Goal: Information Seeking & Learning: Learn about a topic

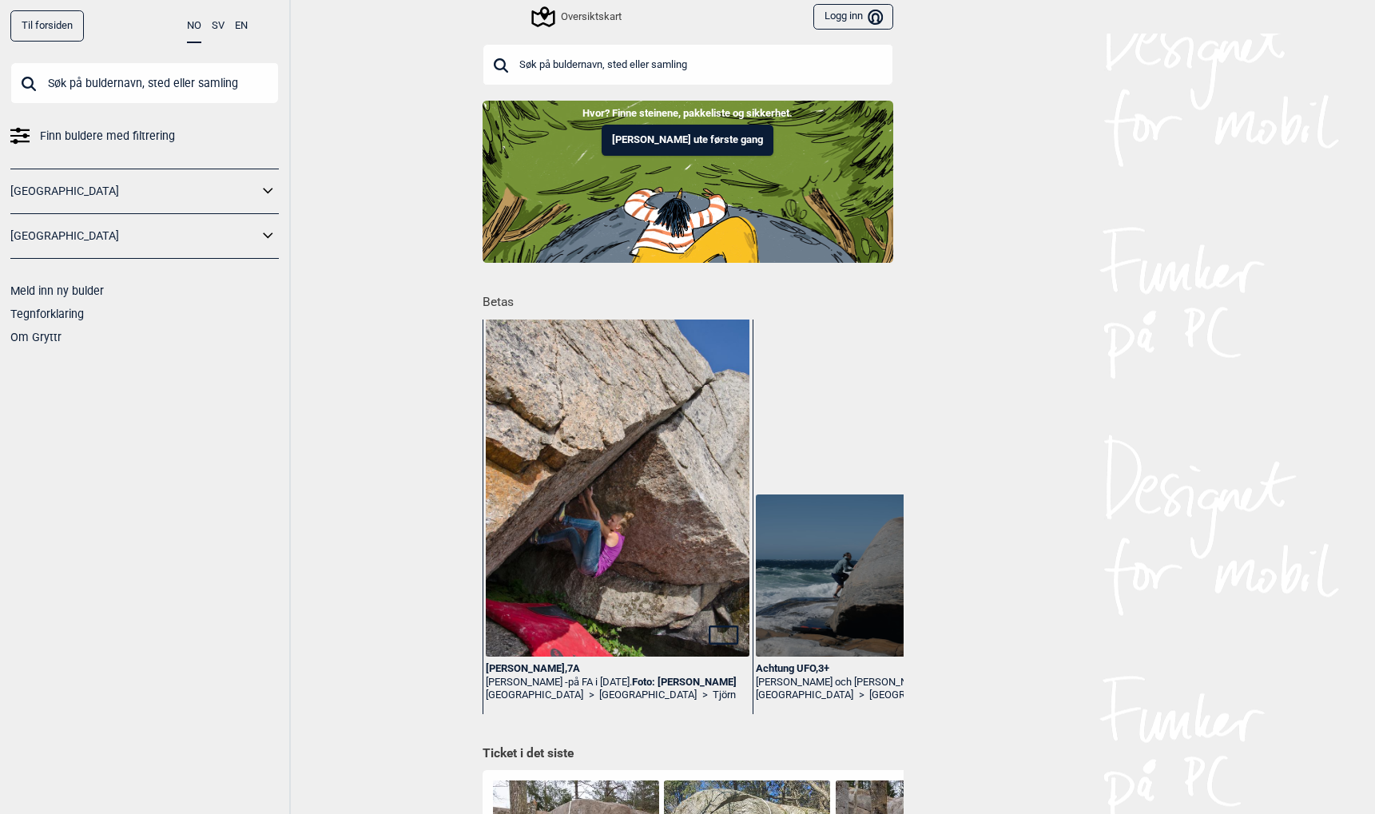
scroll to position [310, 0]
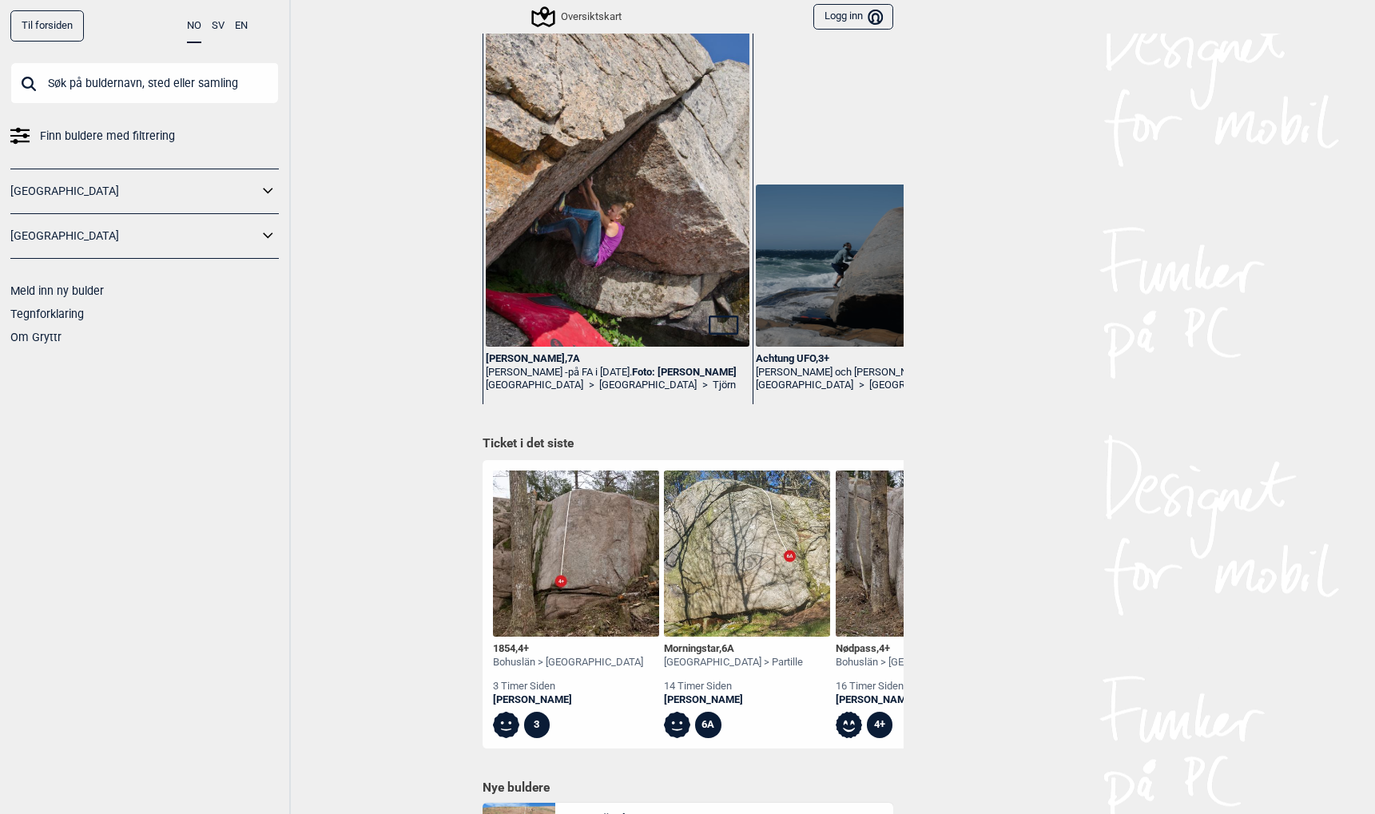
click at [498, 356] on div "Stella , 7A" at bounding box center [617, 359] width 263 height 14
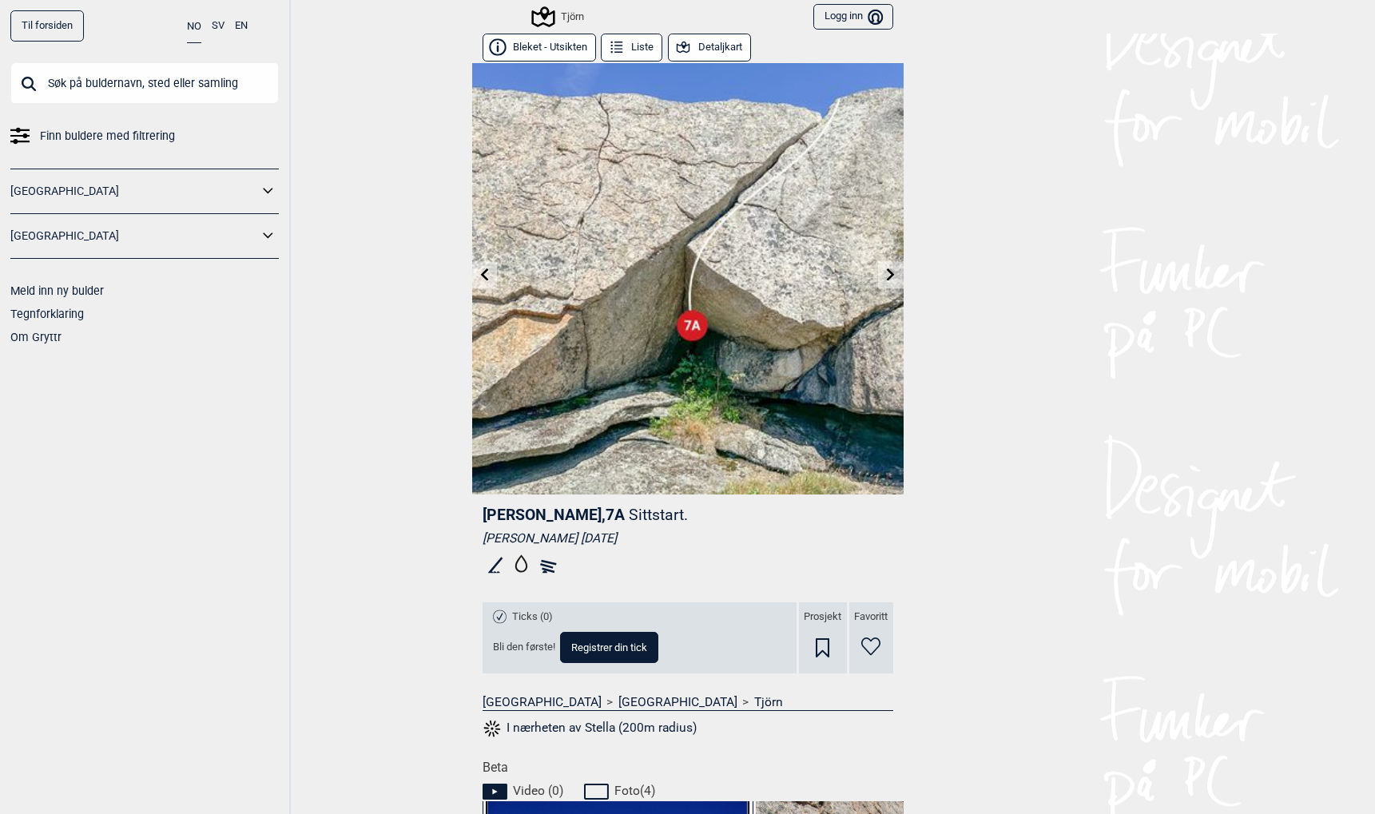
click at [697, 50] on button "Detaljkart" at bounding box center [709, 48] width 83 height 28
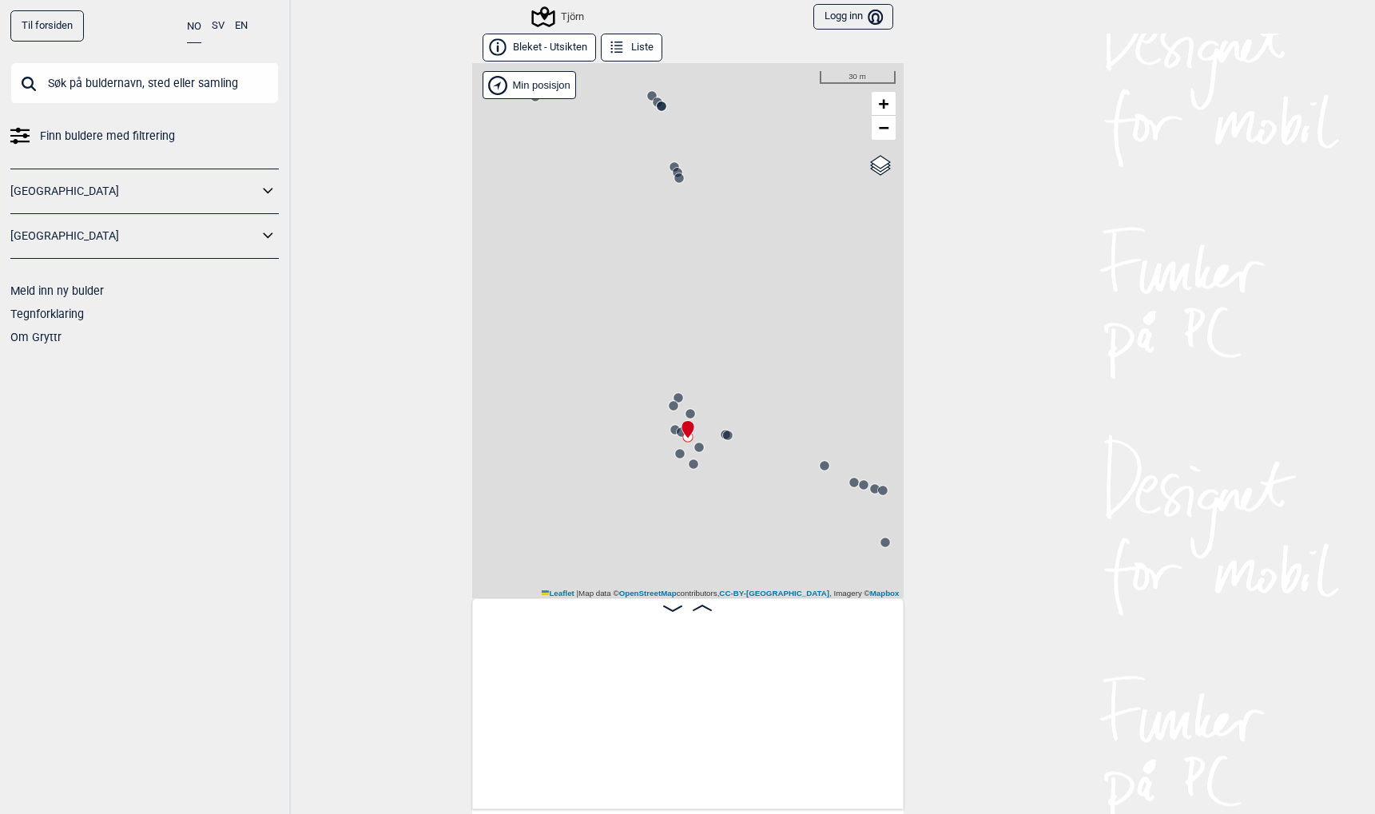
scroll to position [0, 19850]
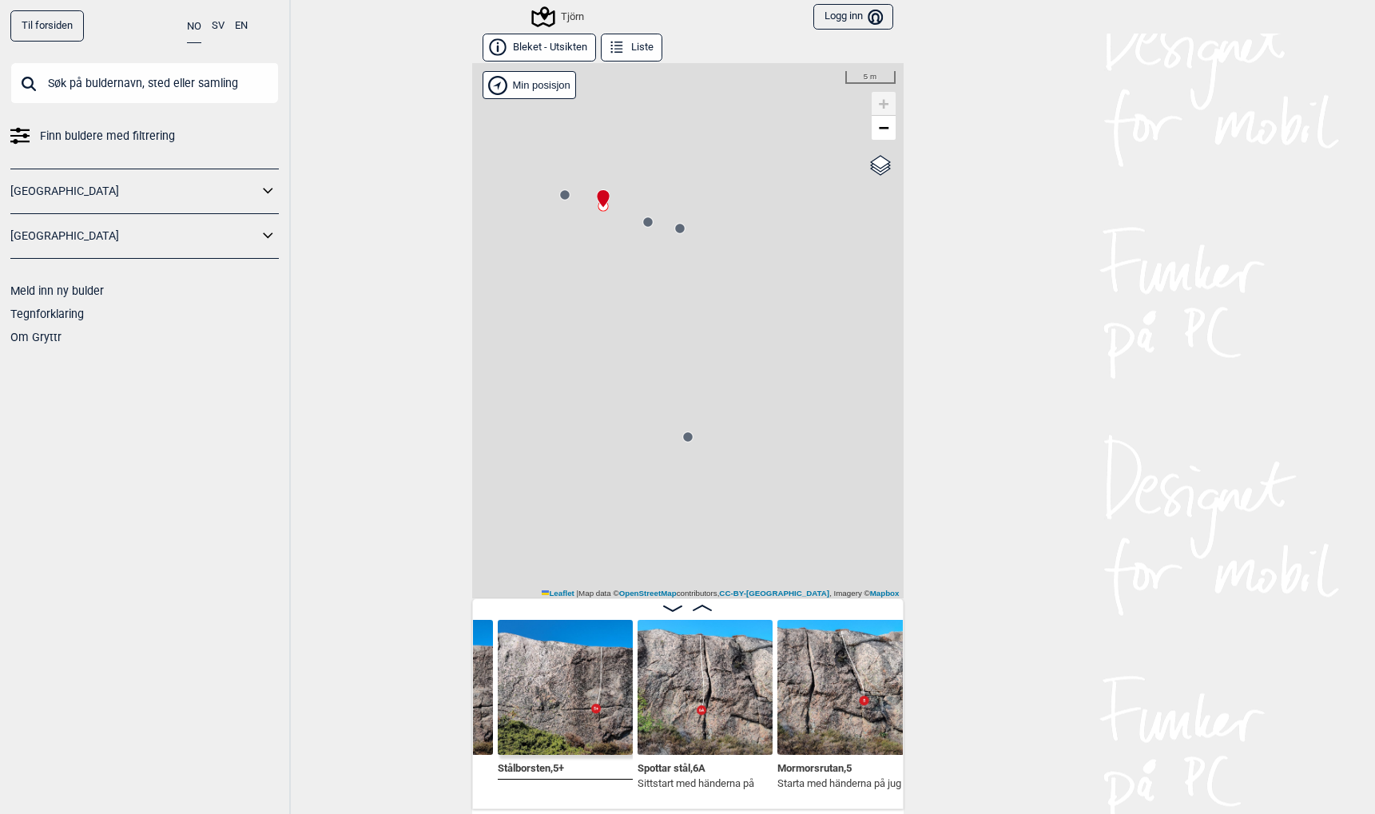
scroll to position [1, 0]
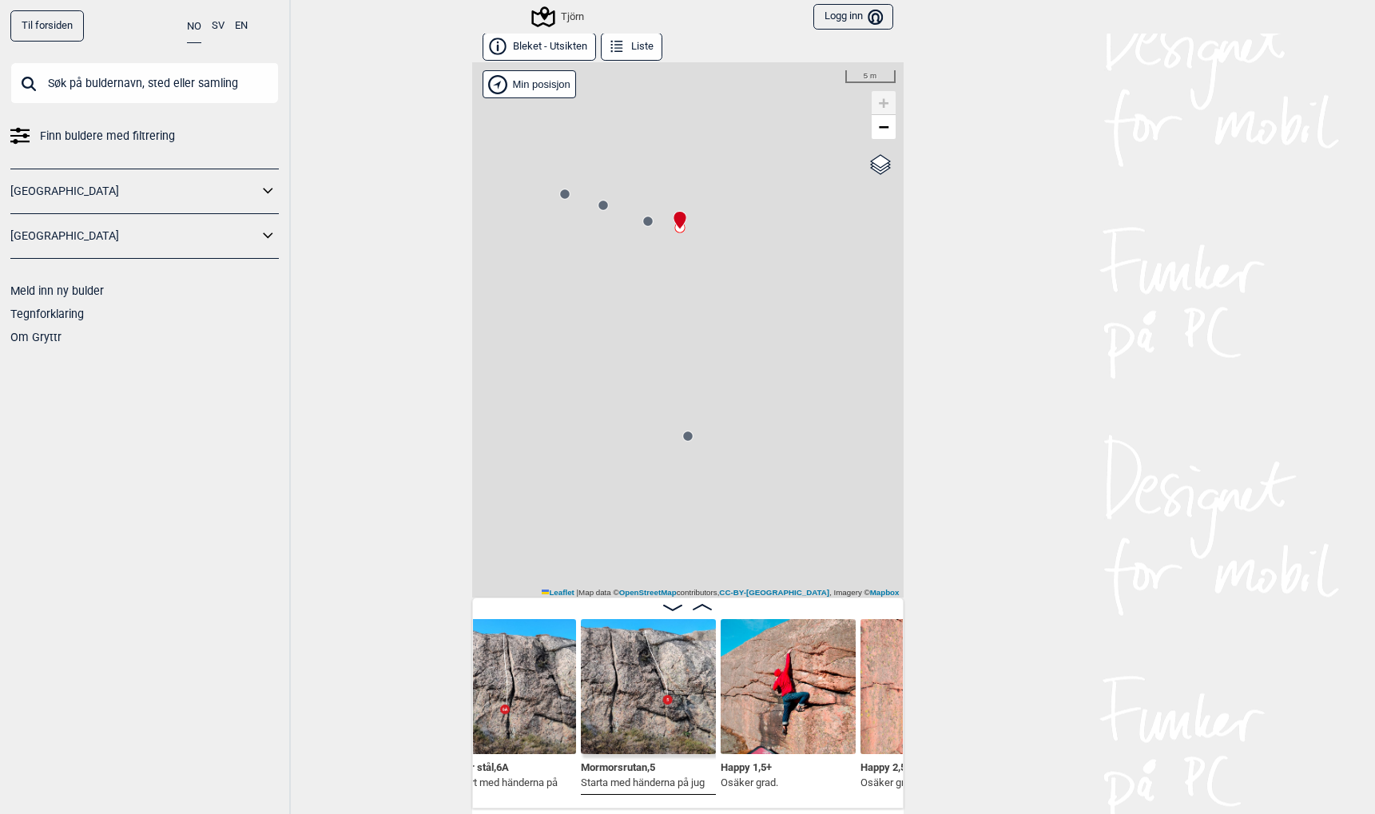
scroll to position [2, 0]
click at [685, 437] on circle at bounding box center [688, 436] width 10 height 10
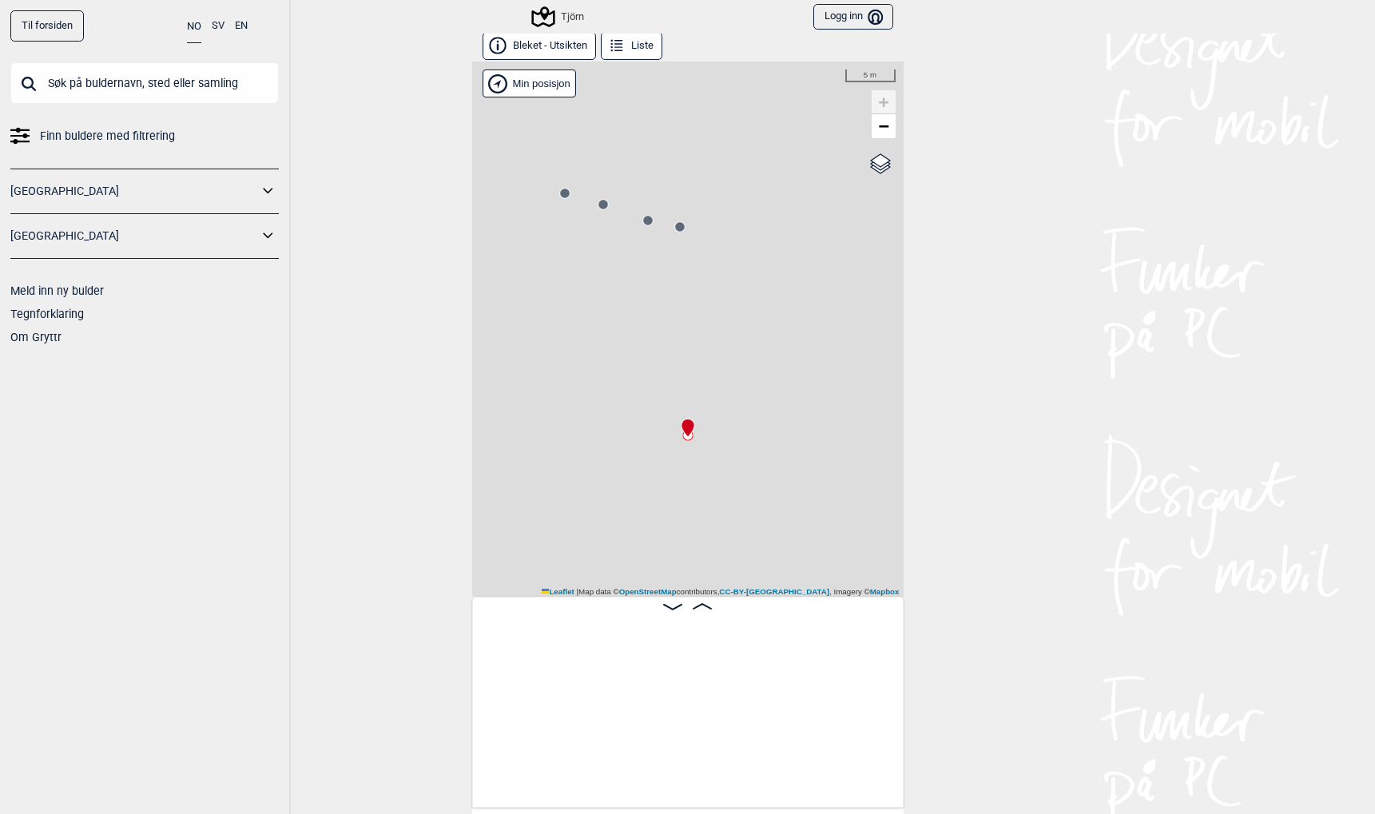
scroll to position [0, 21248]
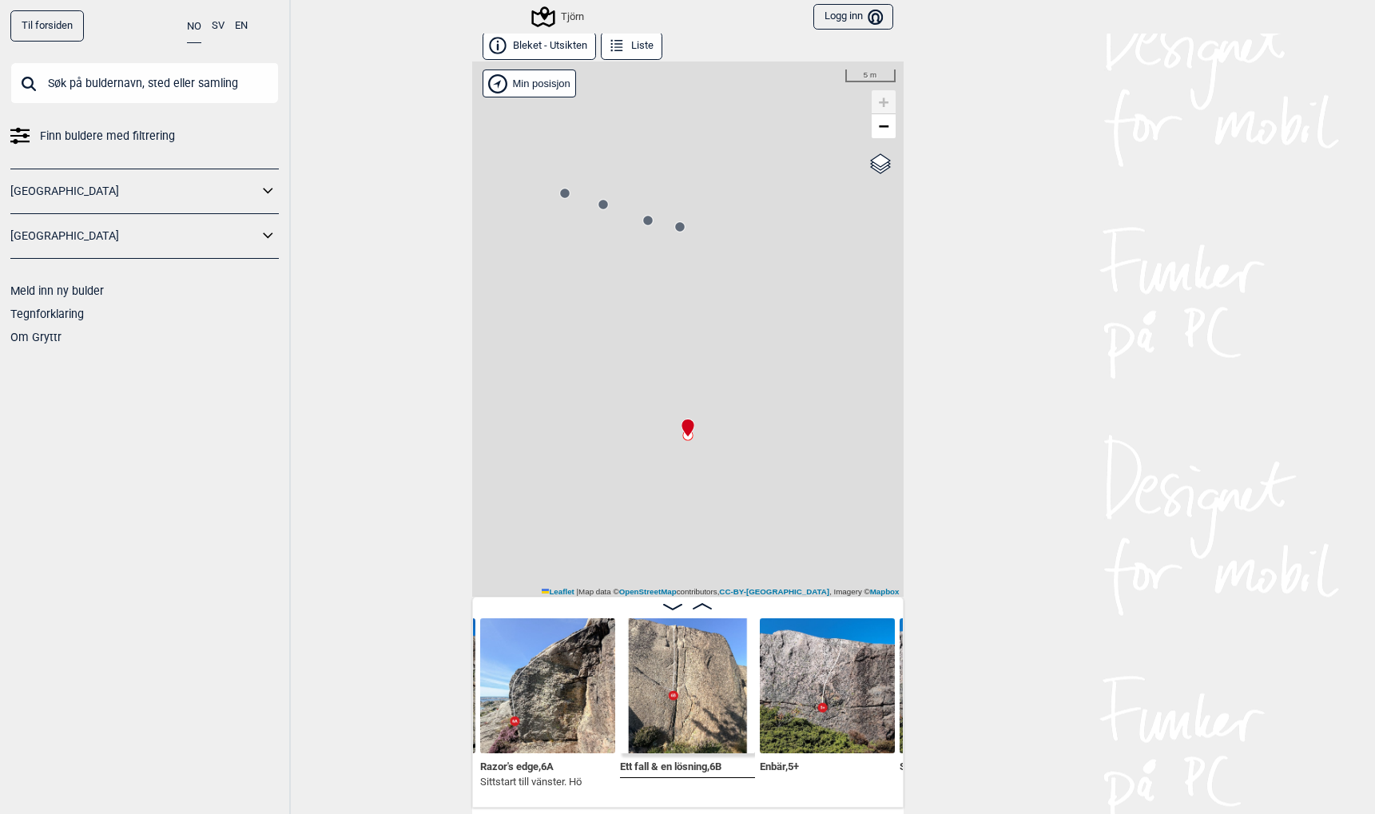
click at [682, 226] on circle at bounding box center [680, 227] width 10 height 10
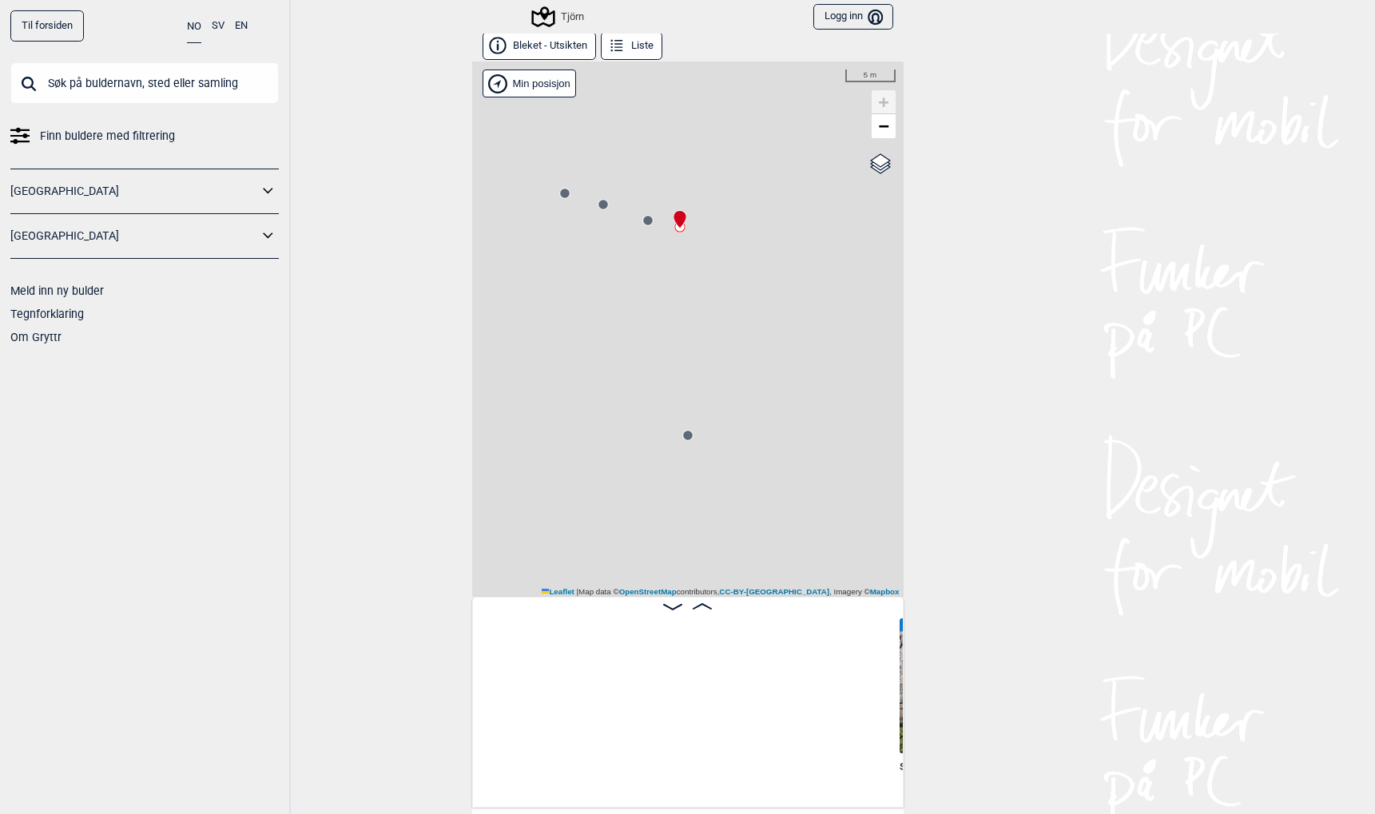
scroll to position [0, 21807]
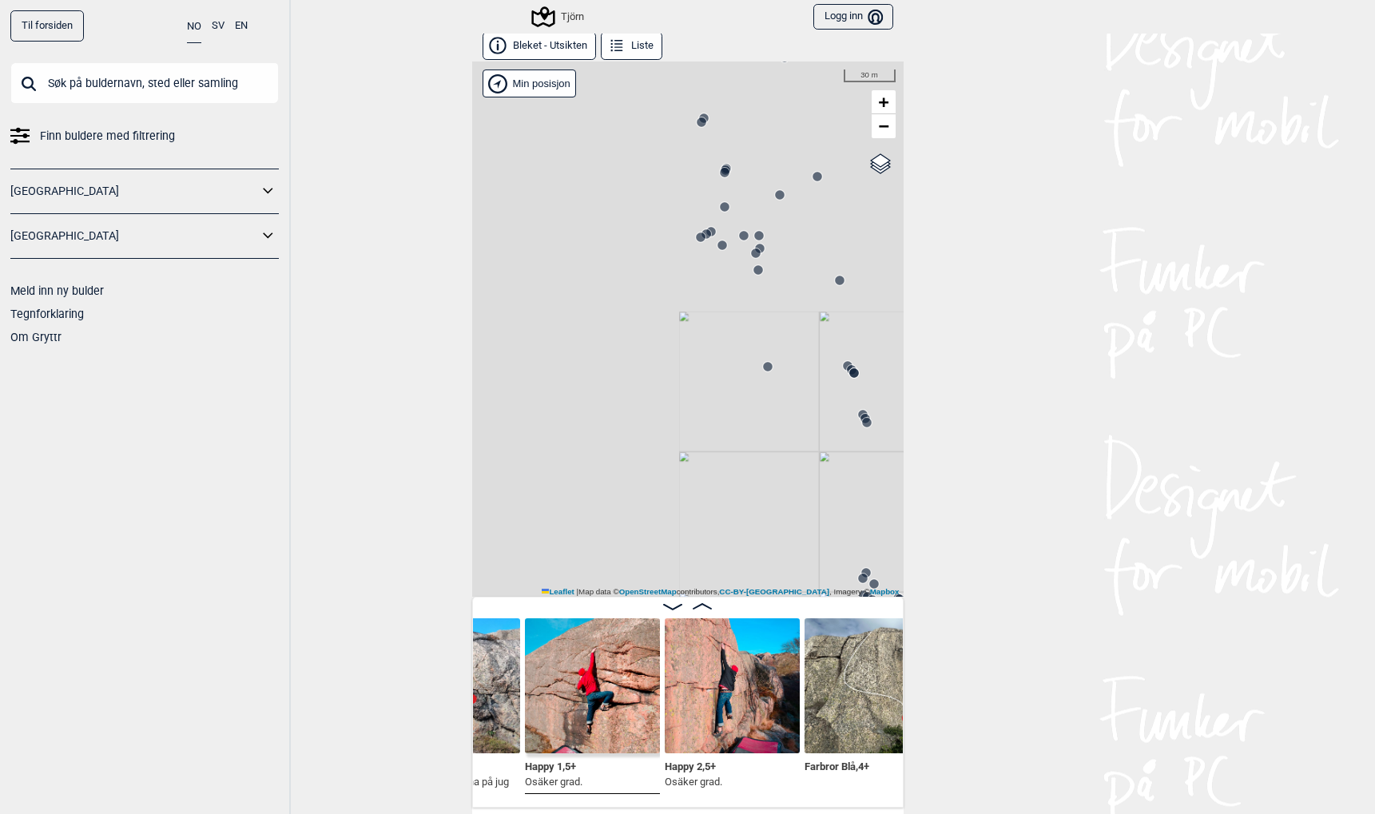
scroll to position [0, 22044]
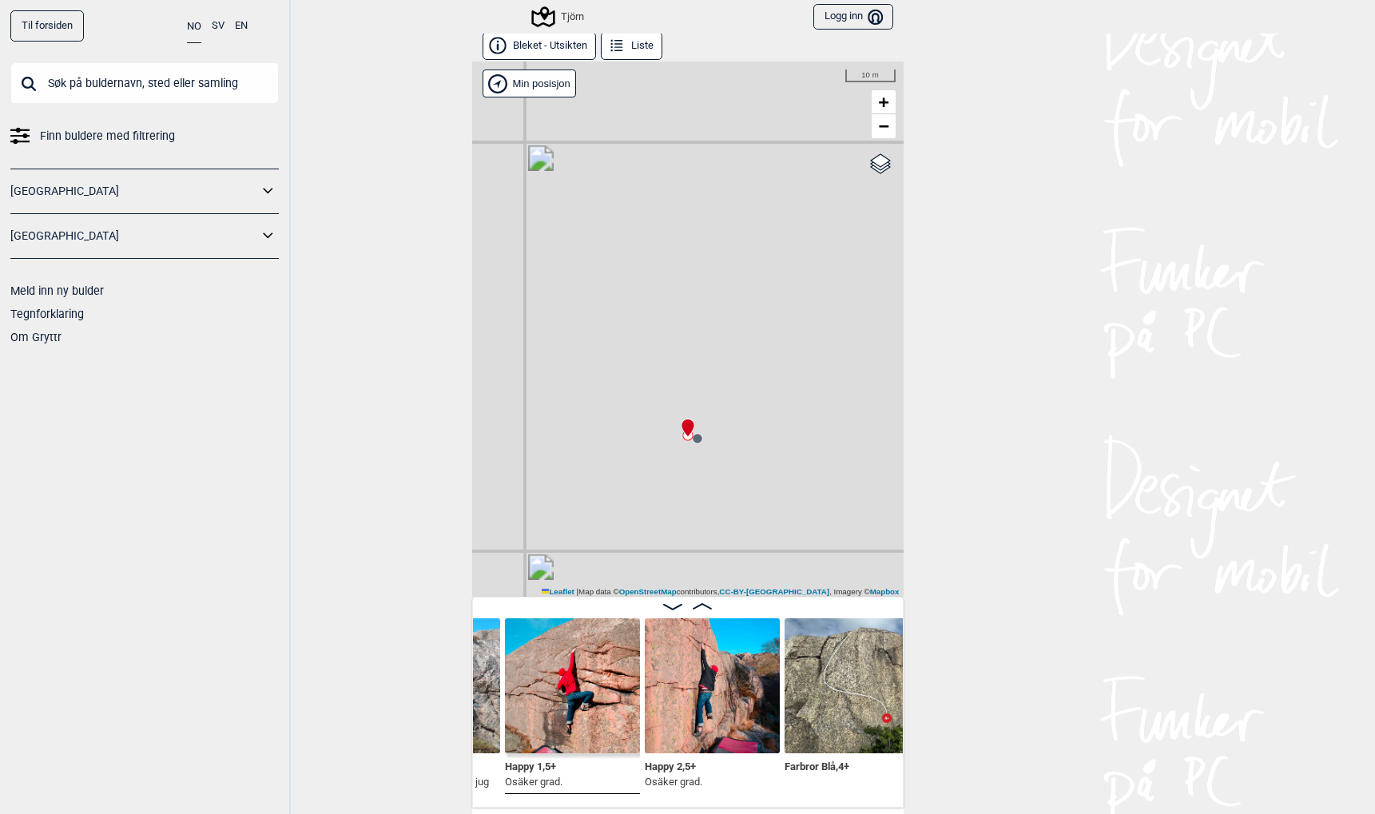
scroll to position [0, 22117]
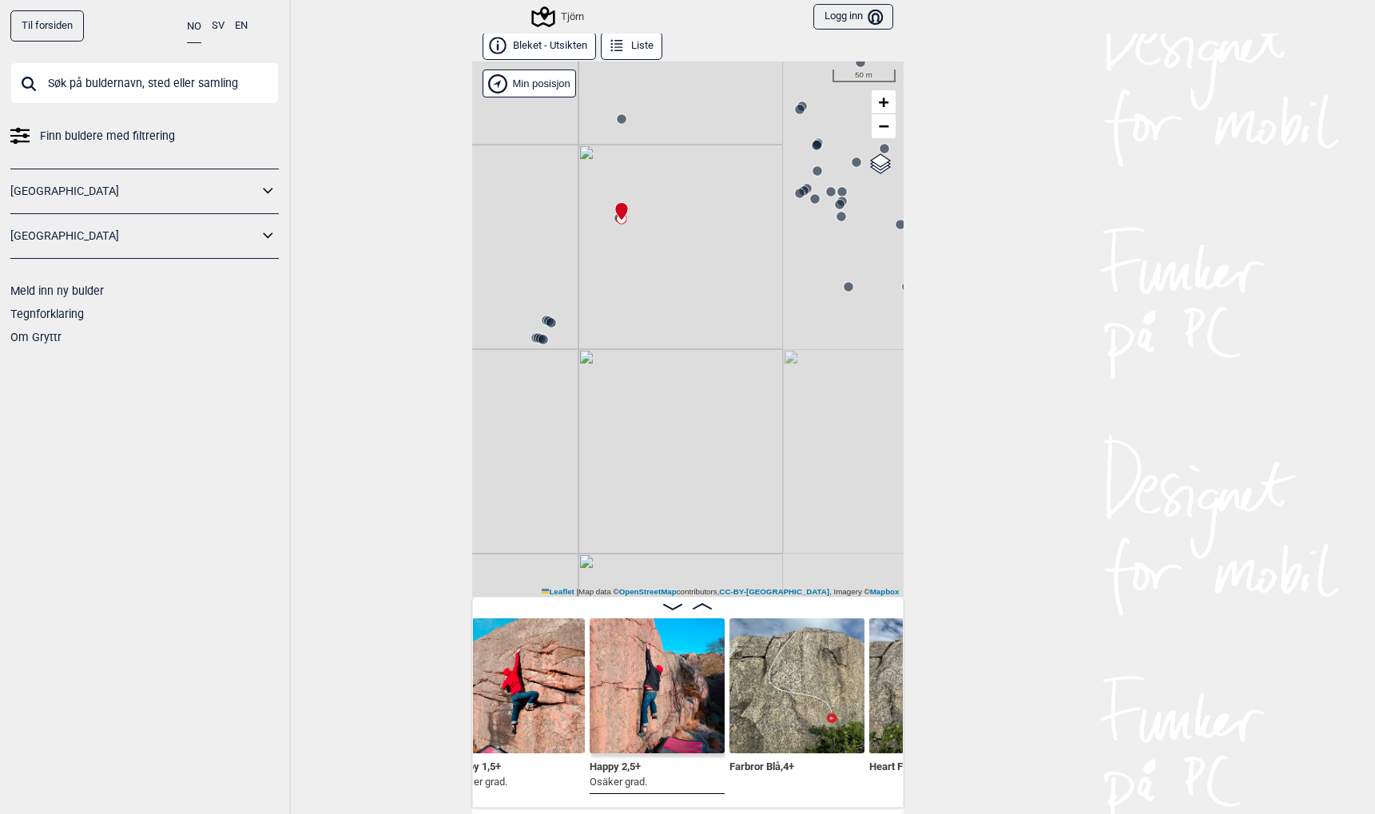
drag, startPoint x: 722, startPoint y: 336, endPoint x: 562, endPoint y: 164, distance: 235.8
click at [562, 164] on div "Tjörn" at bounding box center [687, 329] width 431 height 535
click at [623, 121] on circle at bounding box center [622, 119] width 10 height 10
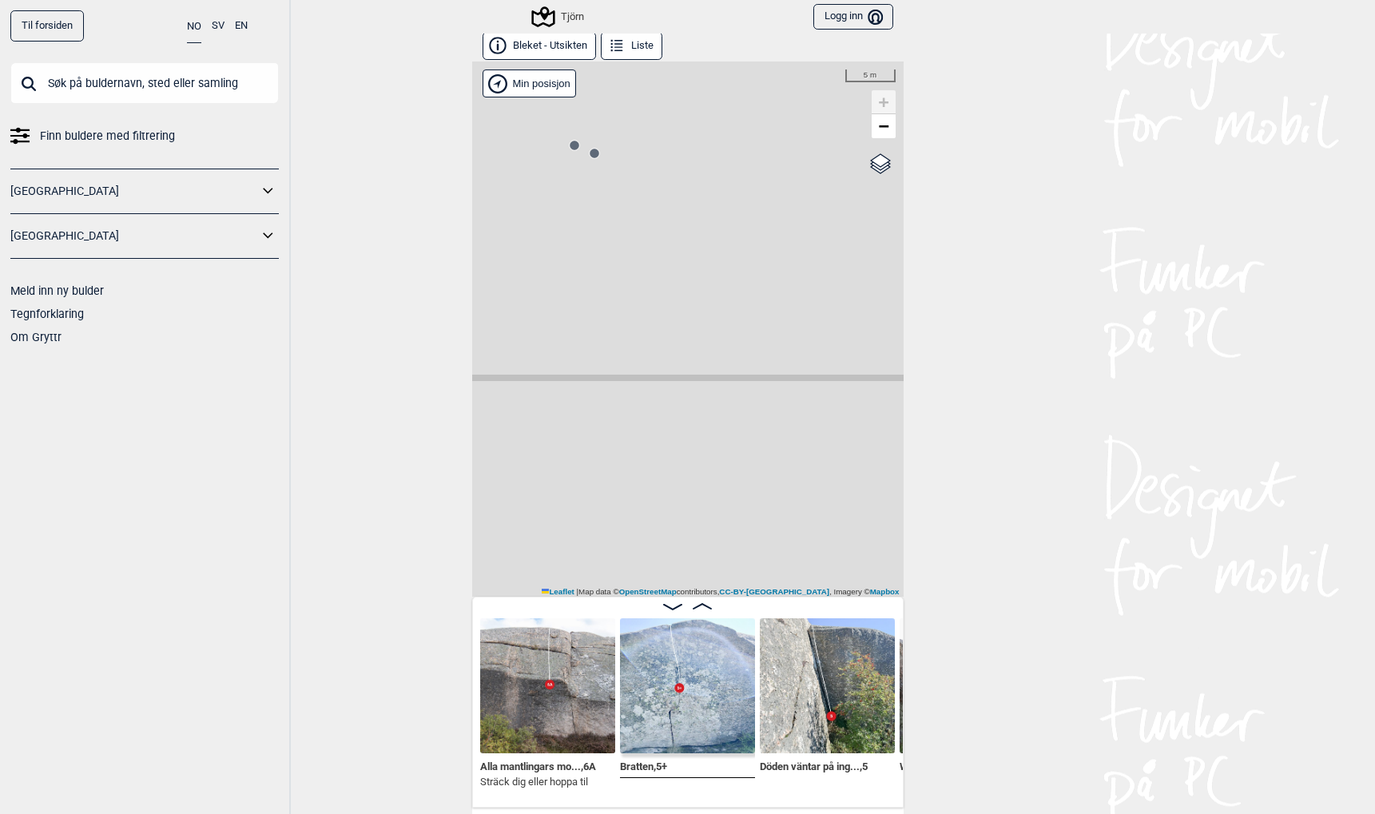
click at [572, 140] on icon at bounding box center [574, 145] width 13 height 13
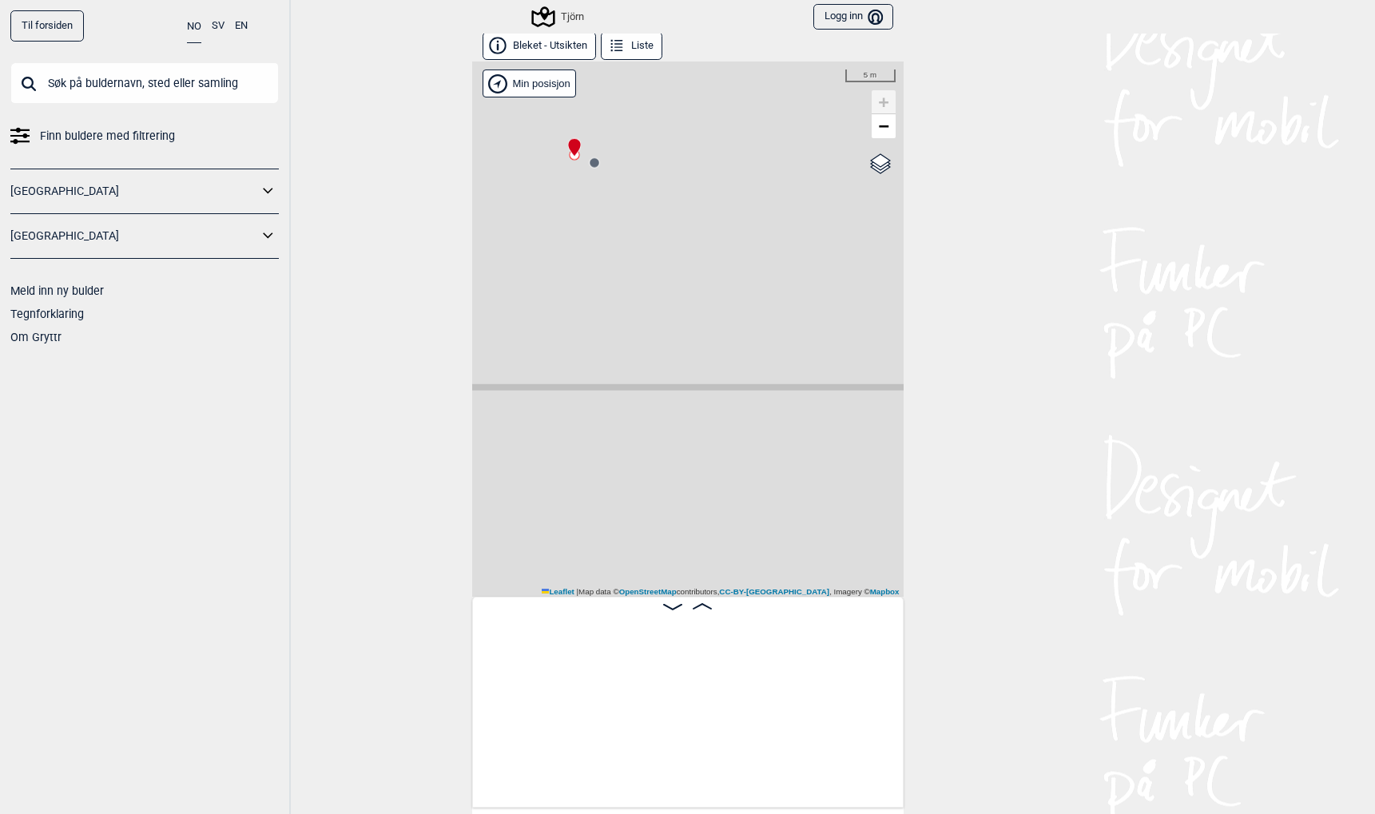
scroll to position [0, 21966]
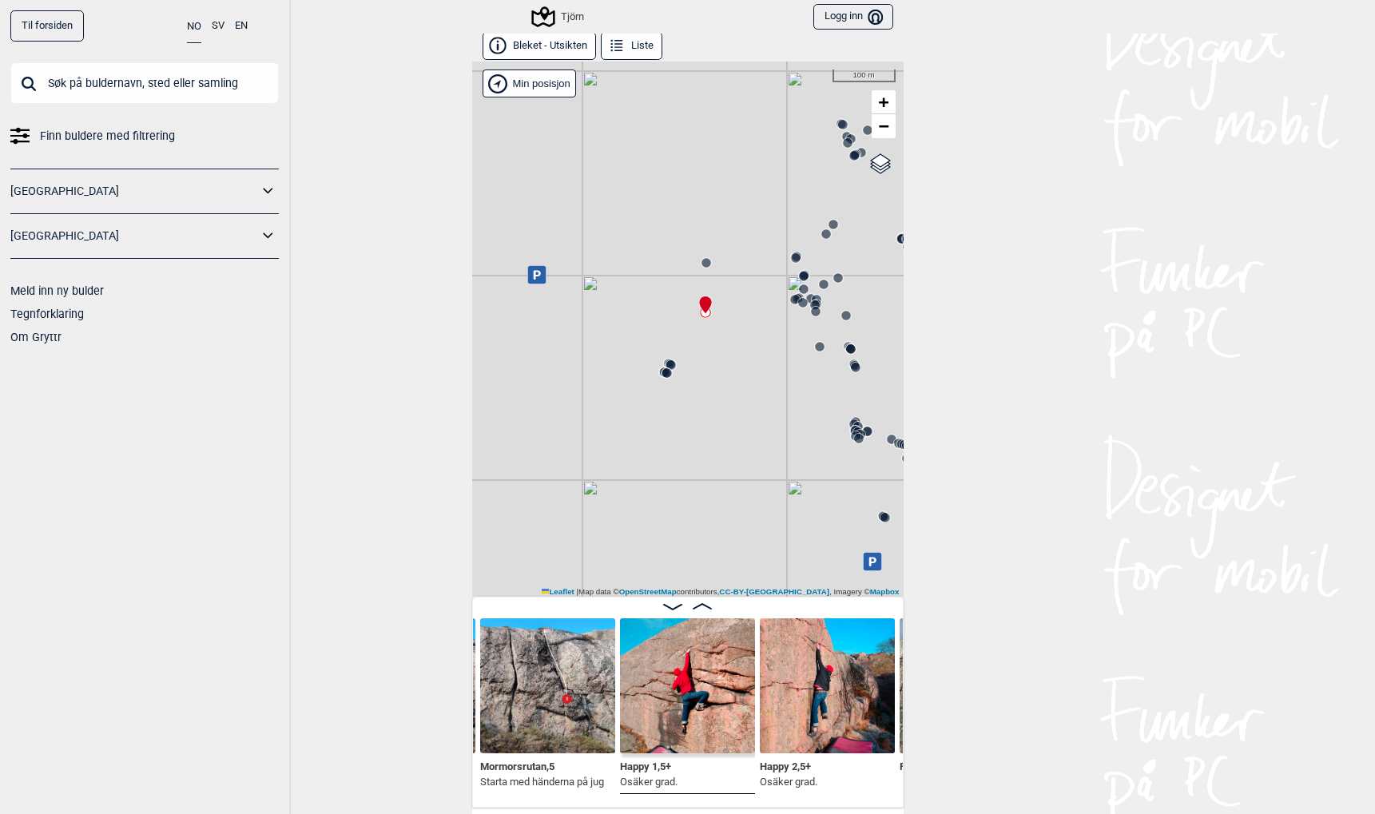
click at [705, 263] on circle at bounding box center [707, 263] width 10 height 10
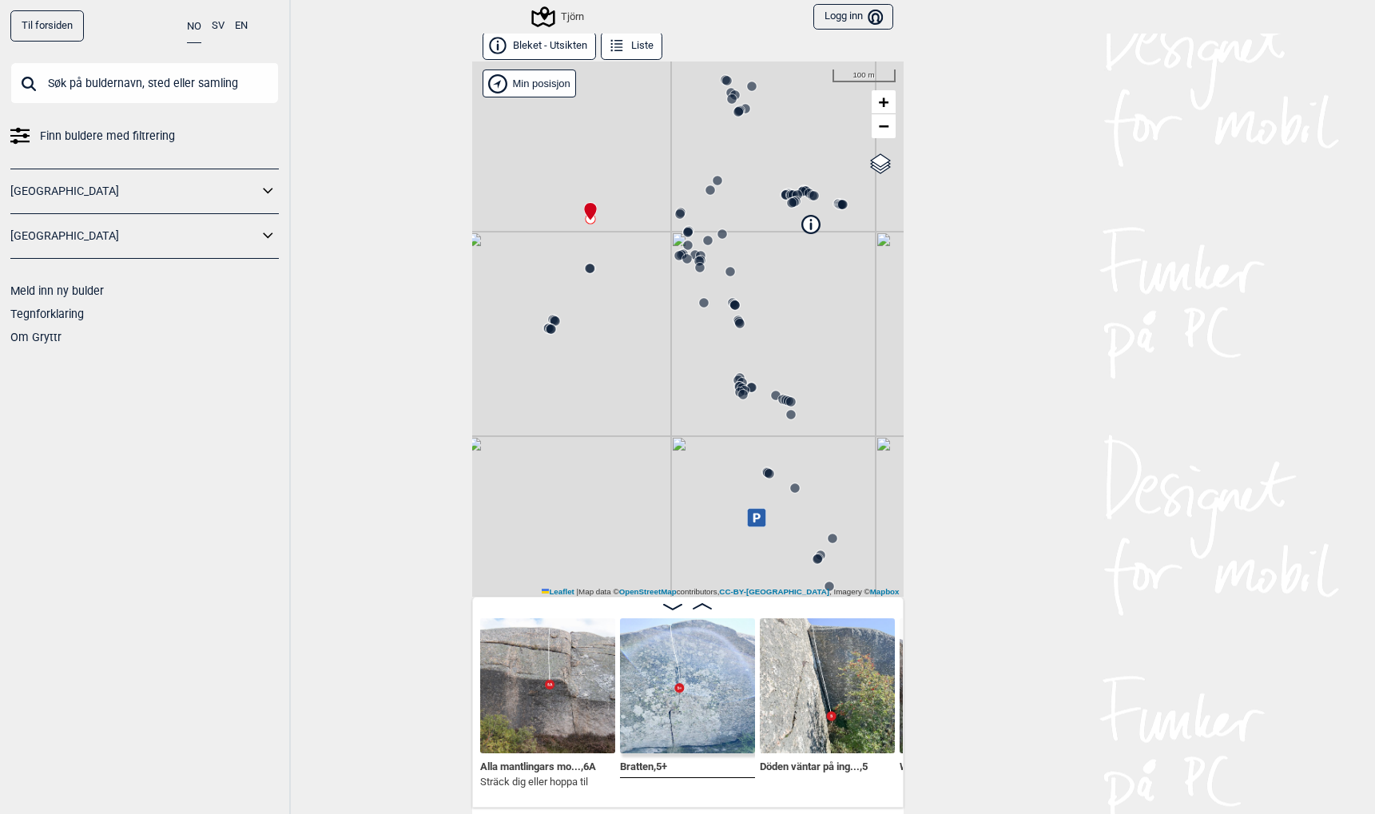
drag, startPoint x: 841, startPoint y: 483, endPoint x: 725, endPoint y: 439, distance: 123.9
click at [725, 439] on div "Tjörn" at bounding box center [687, 329] width 431 height 535
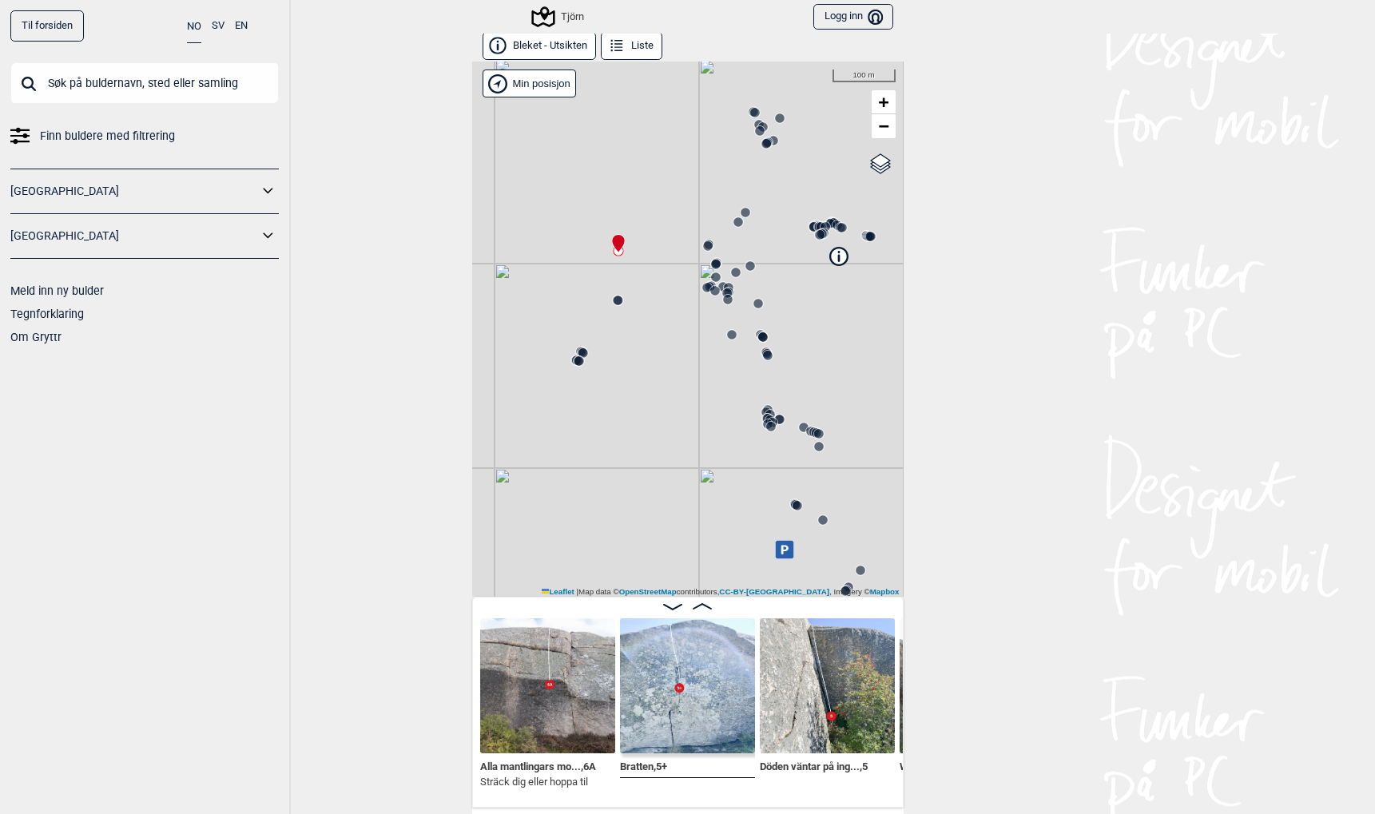
drag, startPoint x: 765, startPoint y: 504, endPoint x: 793, endPoint y: 536, distance: 42.5
click at [793, 536] on div "Tjörn" at bounding box center [687, 329] width 431 height 535
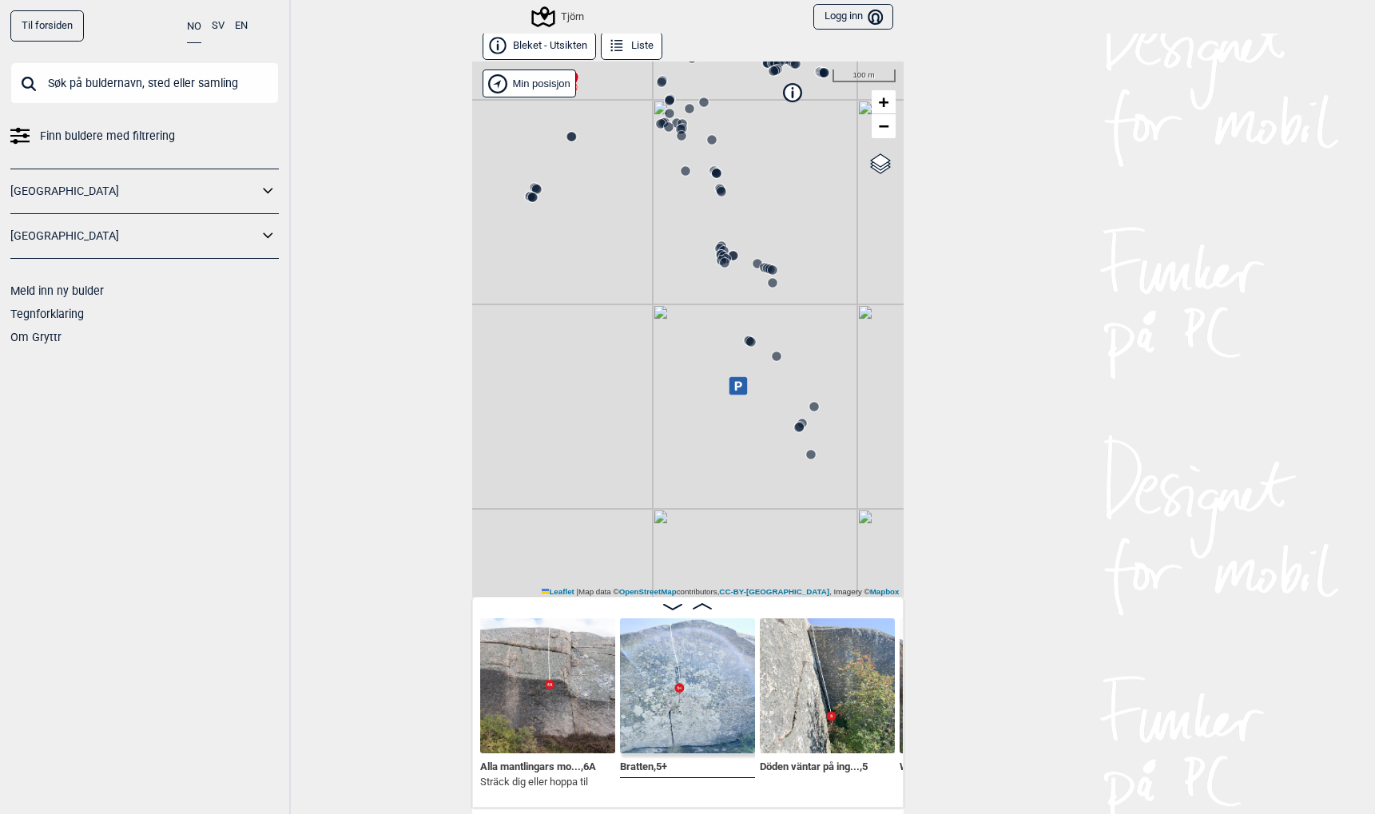
drag, startPoint x: 767, startPoint y: 563, endPoint x: 721, endPoint y: 399, distance: 170.2
click at [721, 399] on div "Tjörn" at bounding box center [687, 329] width 431 height 535
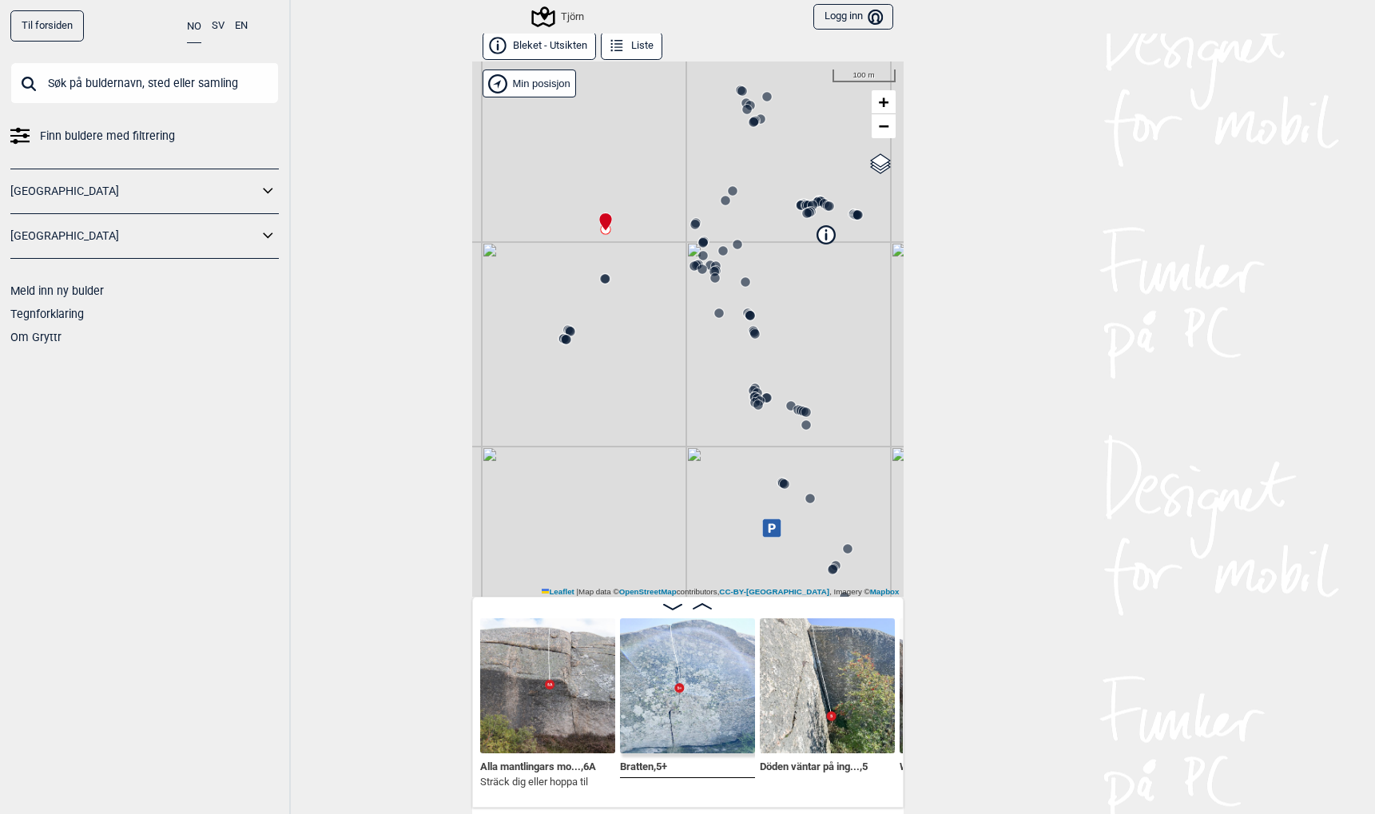
drag, startPoint x: 666, startPoint y: 347, endPoint x: 698, endPoint y: 489, distance: 145.9
click at [698, 489] on div "Tjörn" at bounding box center [687, 329] width 431 height 535
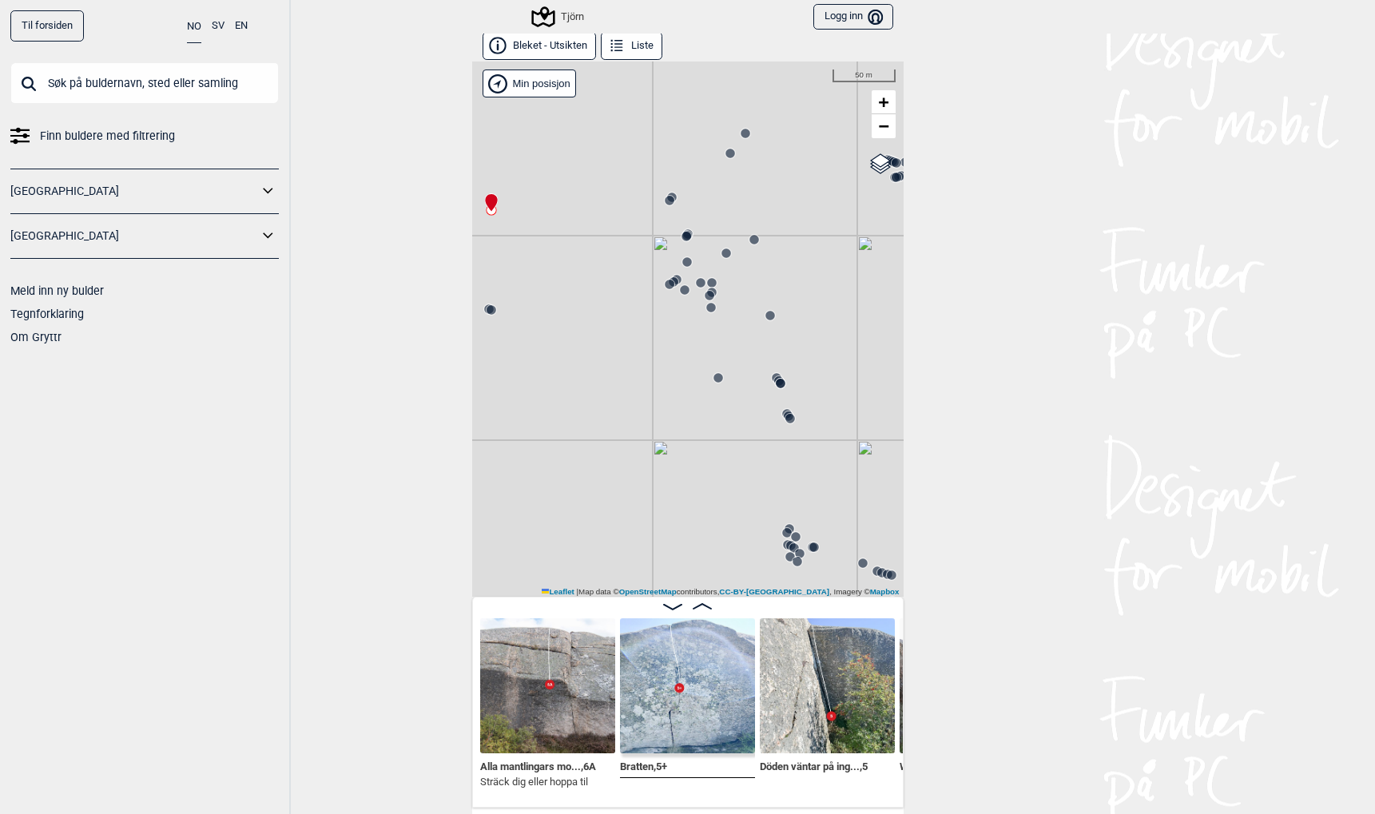
drag, startPoint x: 714, startPoint y: 311, endPoint x: 711, endPoint y: 432, distance: 121.5
click at [711, 432] on div "Tjörn" at bounding box center [687, 329] width 431 height 535
click at [771, 315] on circle at bounding box center [770, 316] width 10 height 10
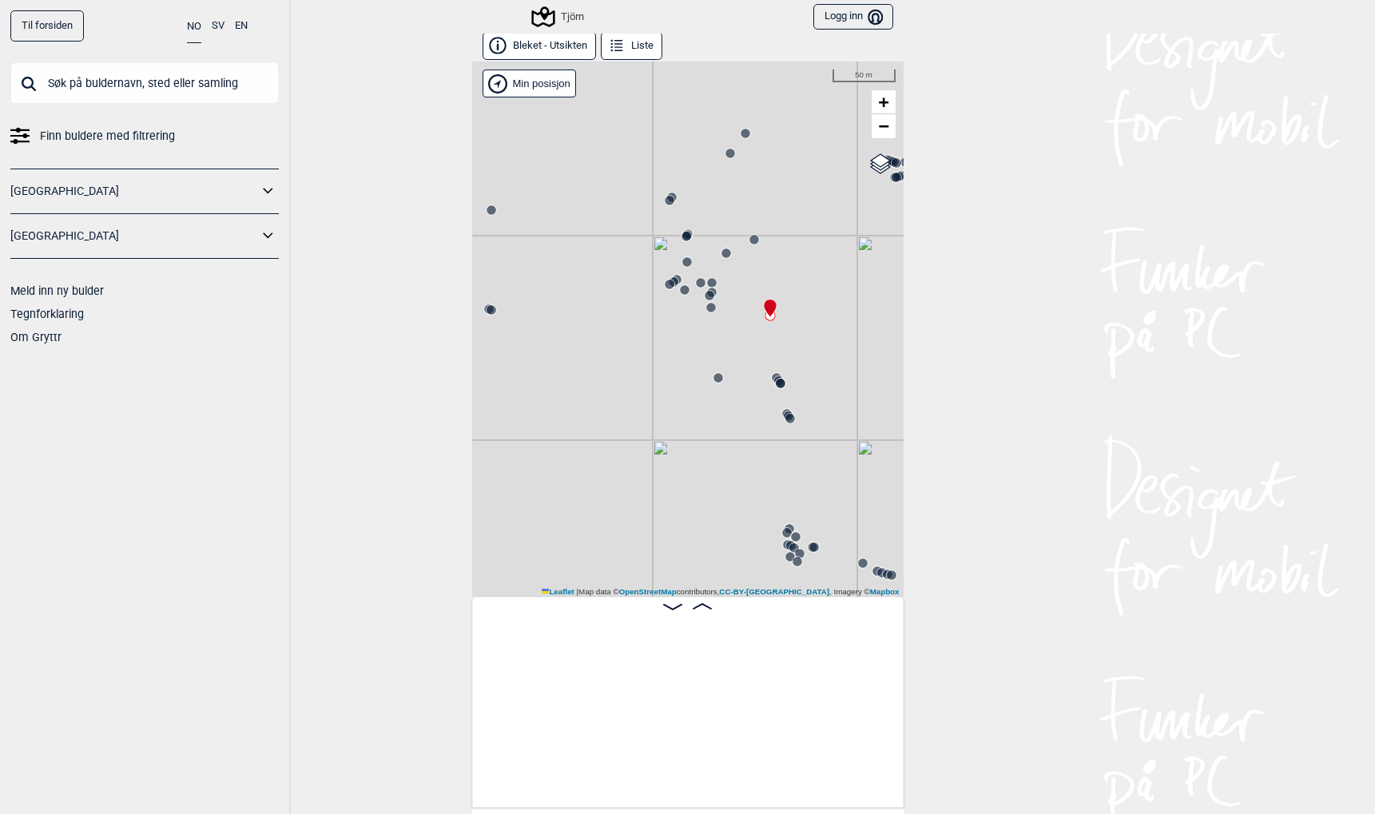
scroll to position [0, 18519]
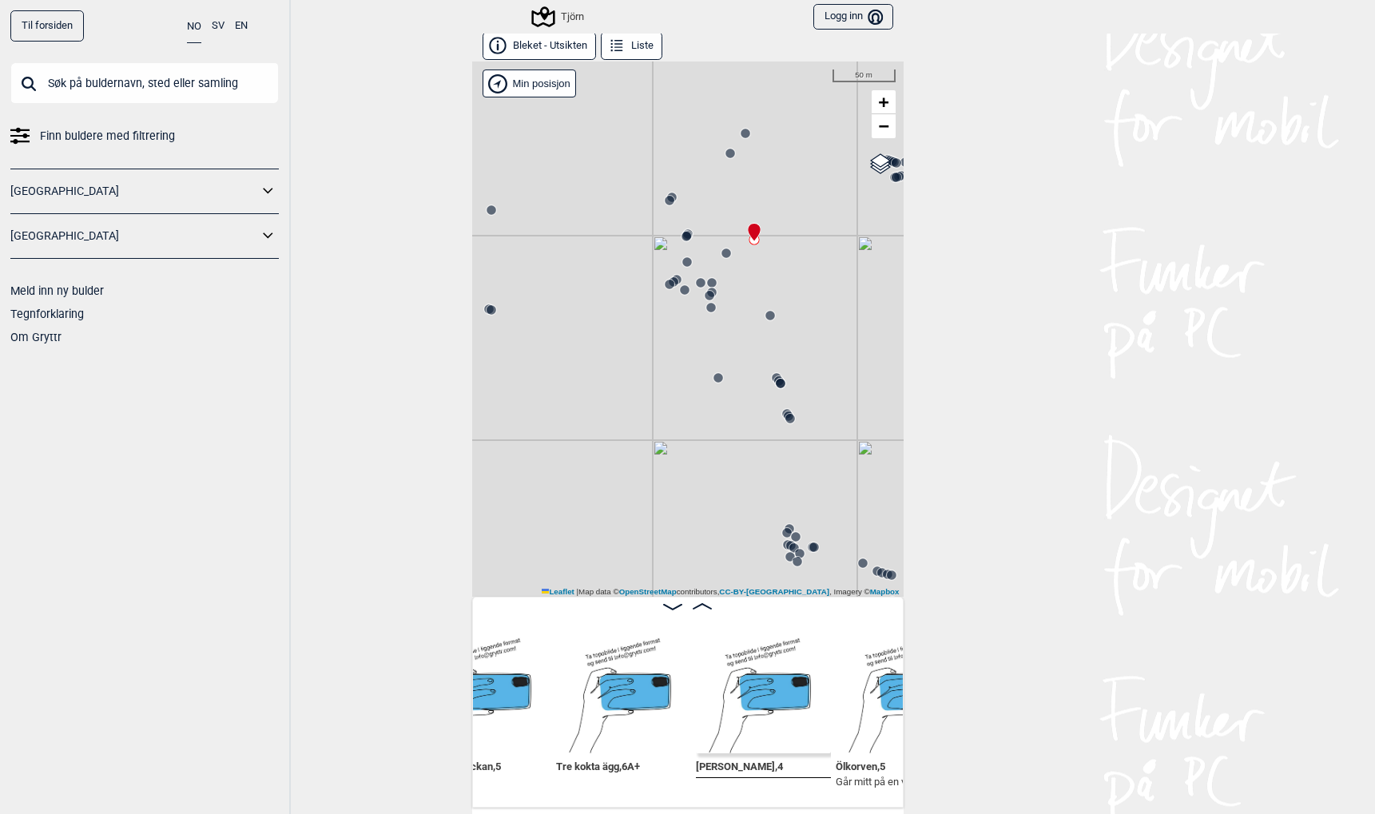
scroll to position [0, 18143]
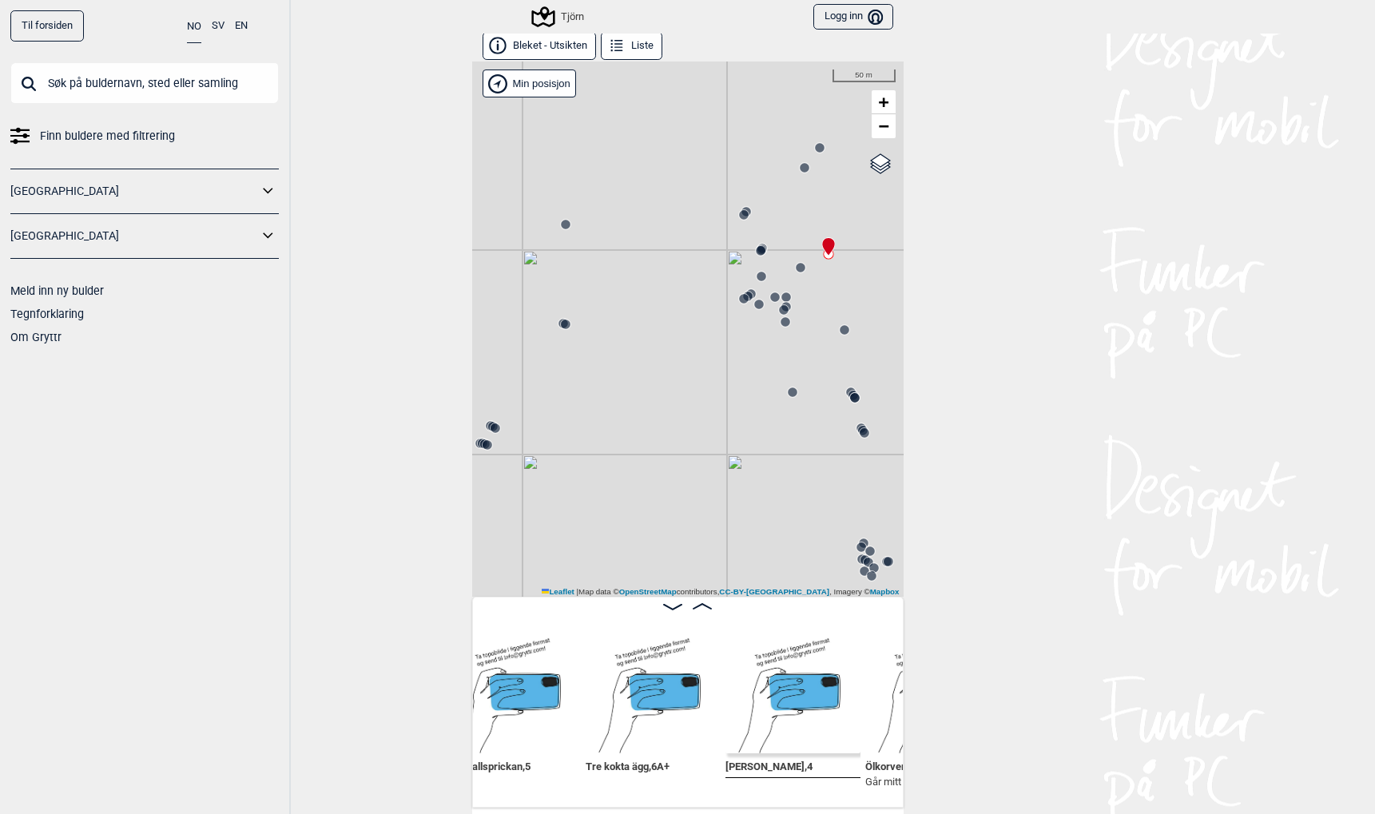
drag, startPoint x: 535, startPoint y: 368, endPoint x: 610, endPoint y: 382, distance: 76.5
click at [609, 382] on div "Tjörn" at bounding box center [687, 329] width 431 height 535
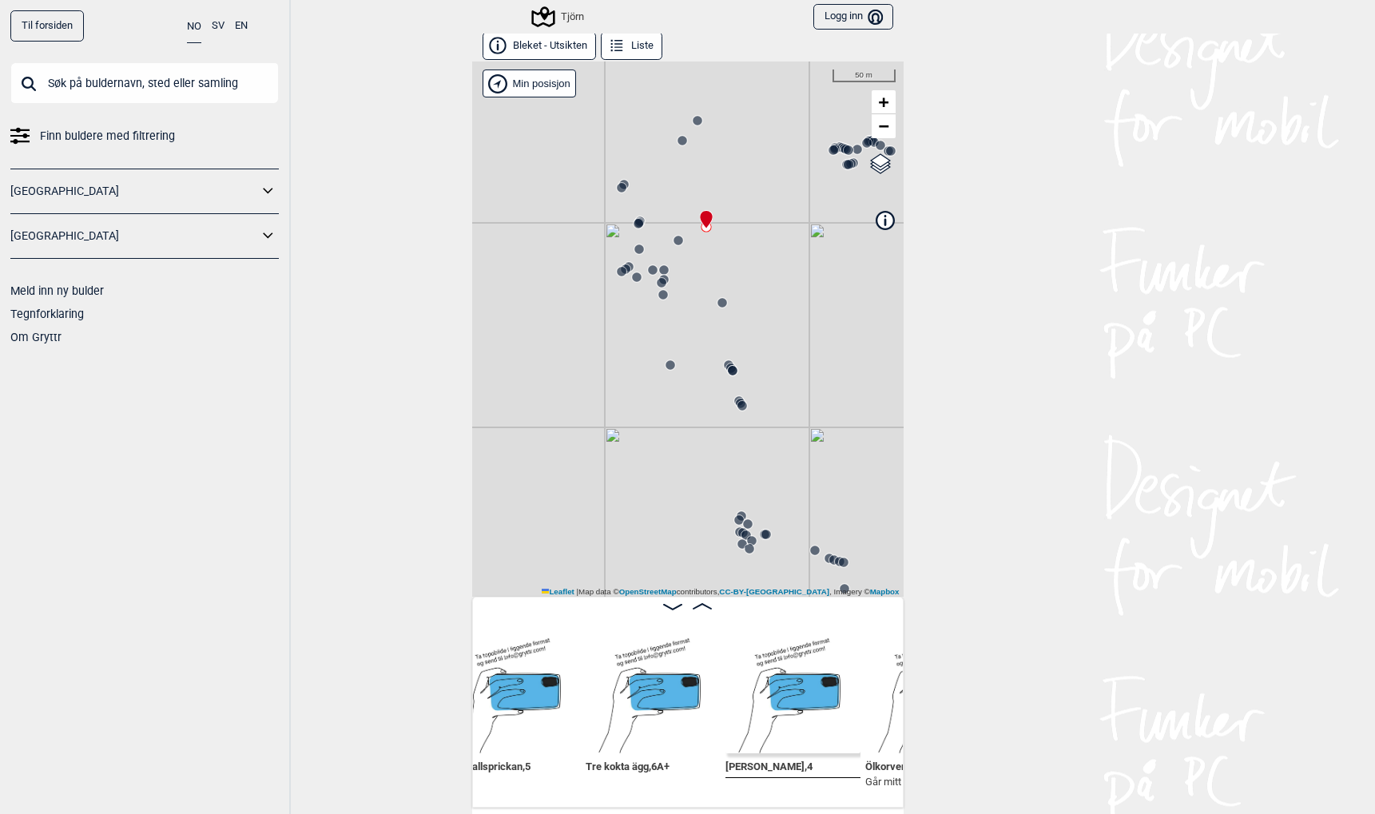
drag, startPoint x: 783, startPoint y: 476, endPoint x: 659, endPoint y: 445, distance: 127.7
click at [658, 447] on div "Tjörn" at bounding box center [687, 329] width 431 height 535
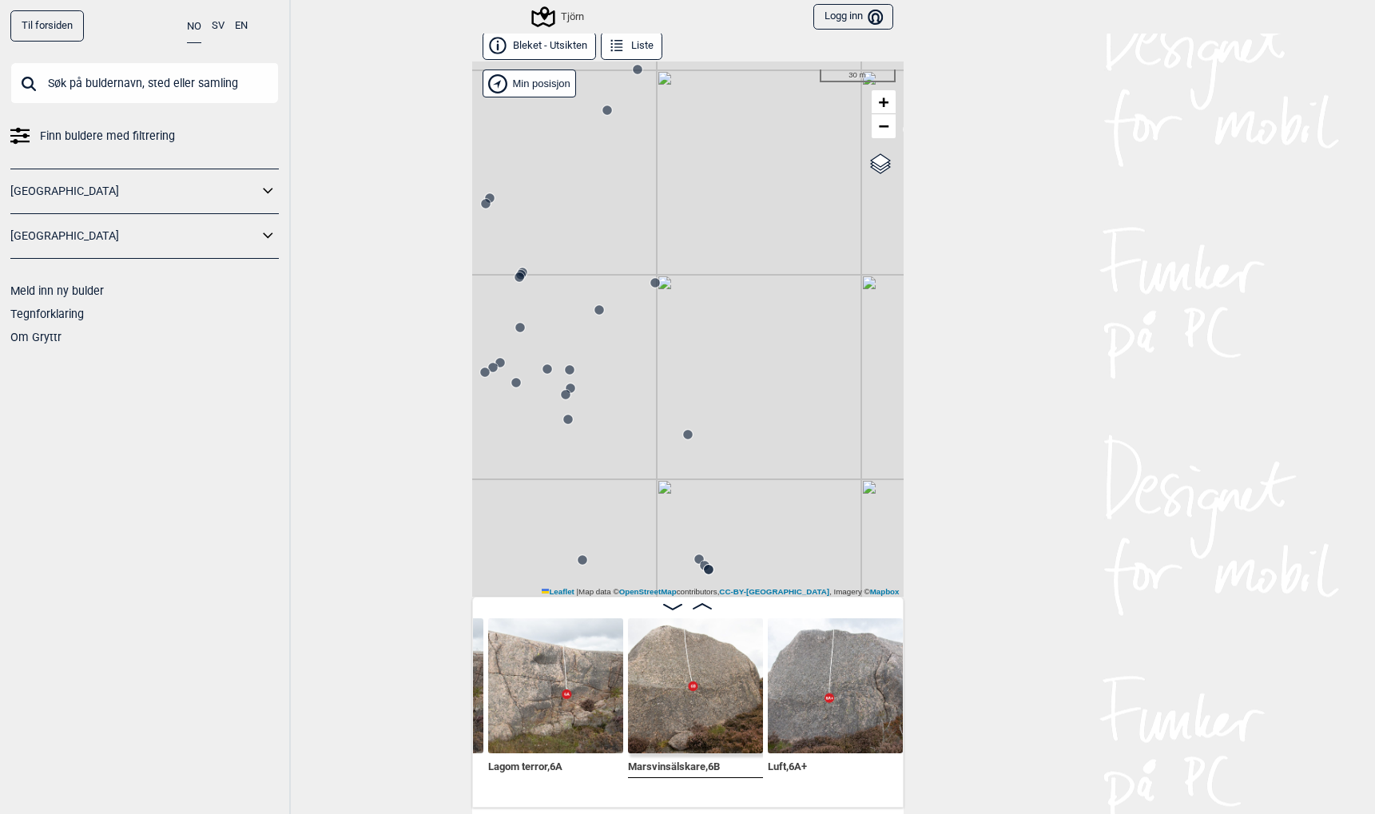
scroll to position [0, 19224]
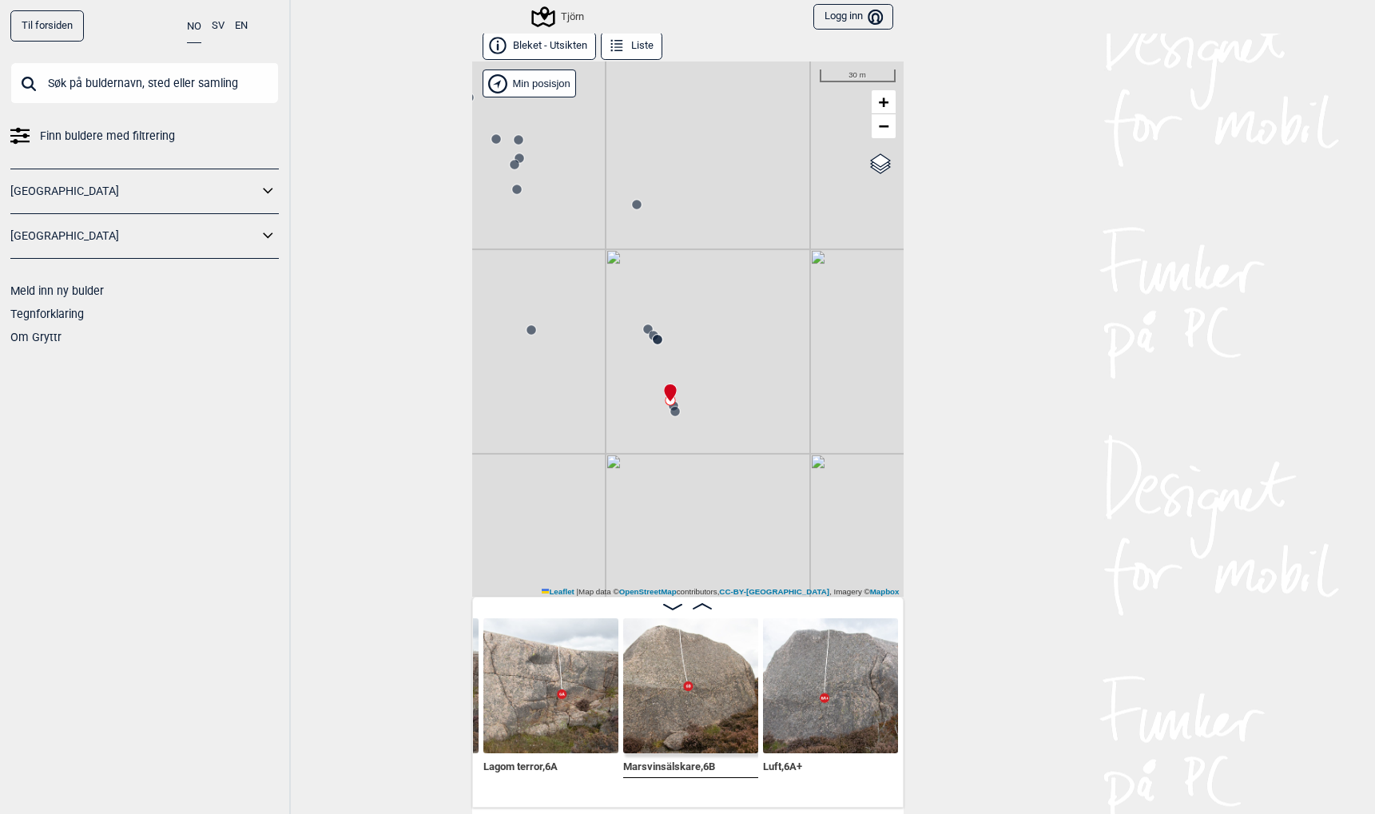
drag, startPoint x: 798, startPoint y: 519, endPoint x: 747, endPoint y: 288, distance: 235.7
click at [747, 288] on div "Tjörn" at bounding box center [687, 329] width 431 height 535
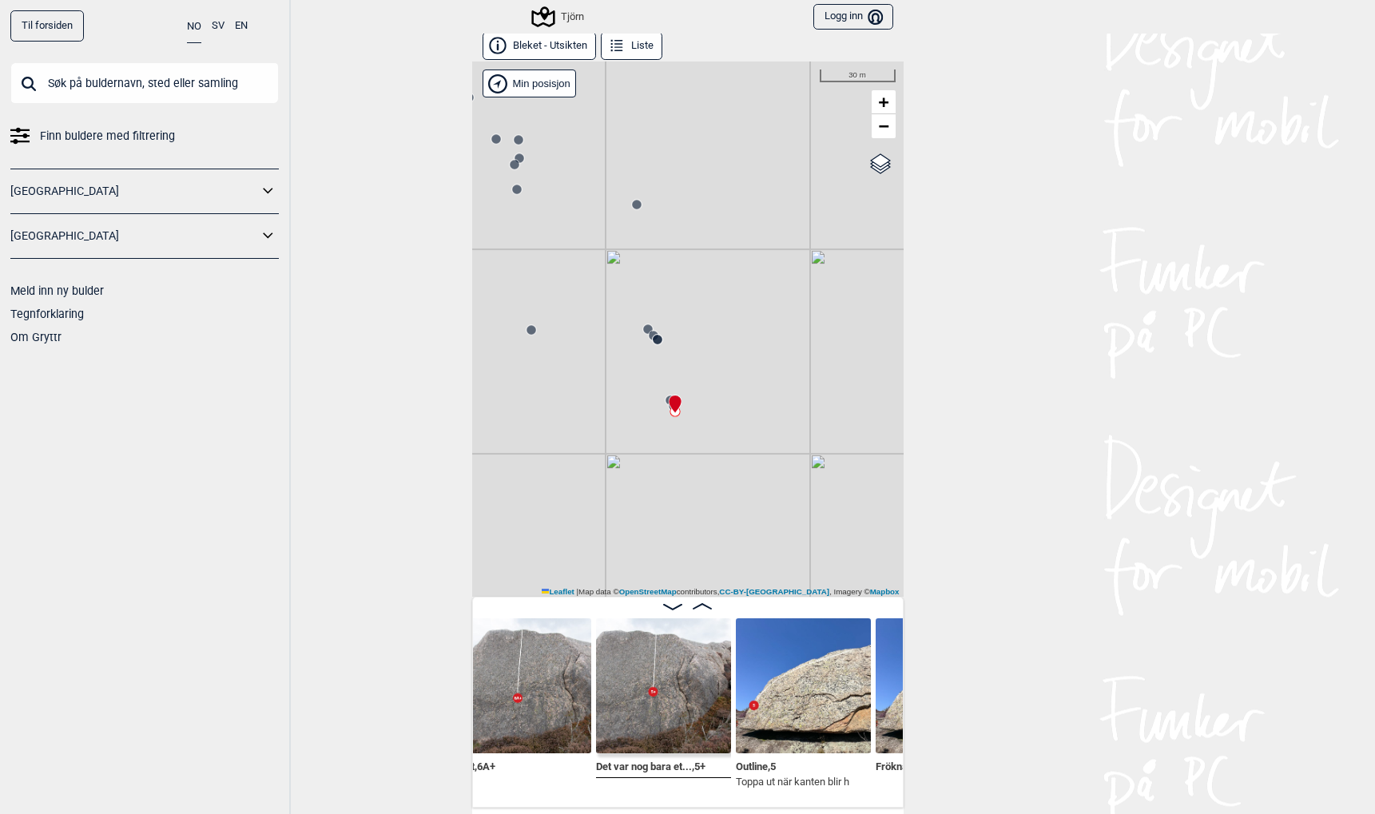
scroll to position [0, 19530]
click at [623, 510] on div "Tjörn" at bounding box center [687, 329] width 431 height 535
drag, startPoint x: 623, startPoint y: 510, endPoint x: 916, endPoint y: 426, distance: 304.2
click at [916, 426] on div "Til forsiden NO SV EN Finn buldere med filtrering [GEOGRAPHIC_DATA] [GEOGRAPHIC…" at bounding box center [687, 407] width 1375 height 814
drag, startPoint x: 582, startPoint y: 473, endPoint x: 965, endPoint y: 506, distance: 384.9
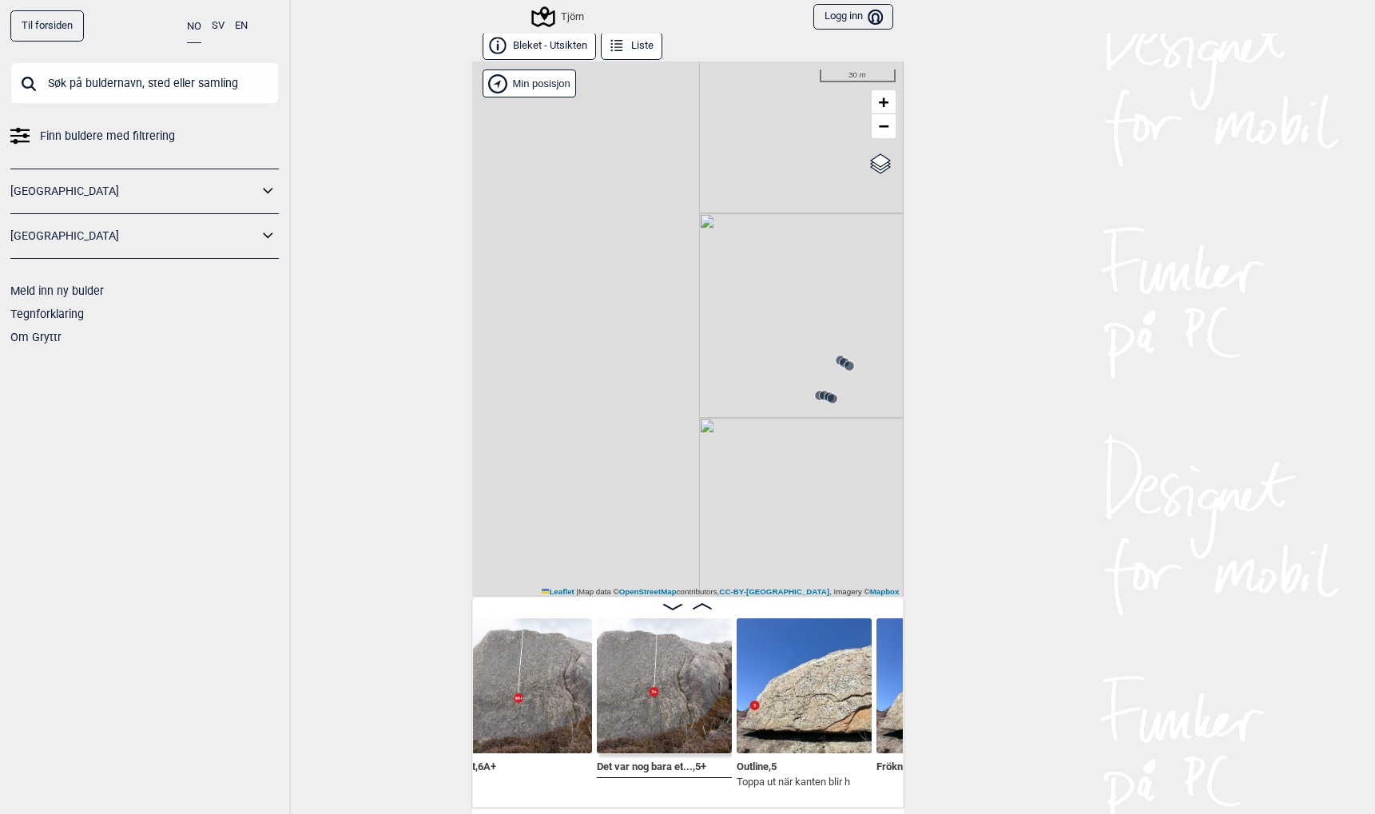
click at [965, 506] on div "Til forsiden NO SV EN Finn buldere med filtrering [GEOGRAPHIC_DATA] [GEOGRAPHIC…" at bounding box center [687, 407] width 1375 height 814
drag, startPoint x: 860, startPoint y: 314, endPoint x: 765, endPoint y: 339, distance: 98.3
click at [765, 340] on div "Tjörn" at bounding box center [687, 329] width 431 height 535
click at [779, 241] on circle at bounding box center [782, 242] width 10 height 10
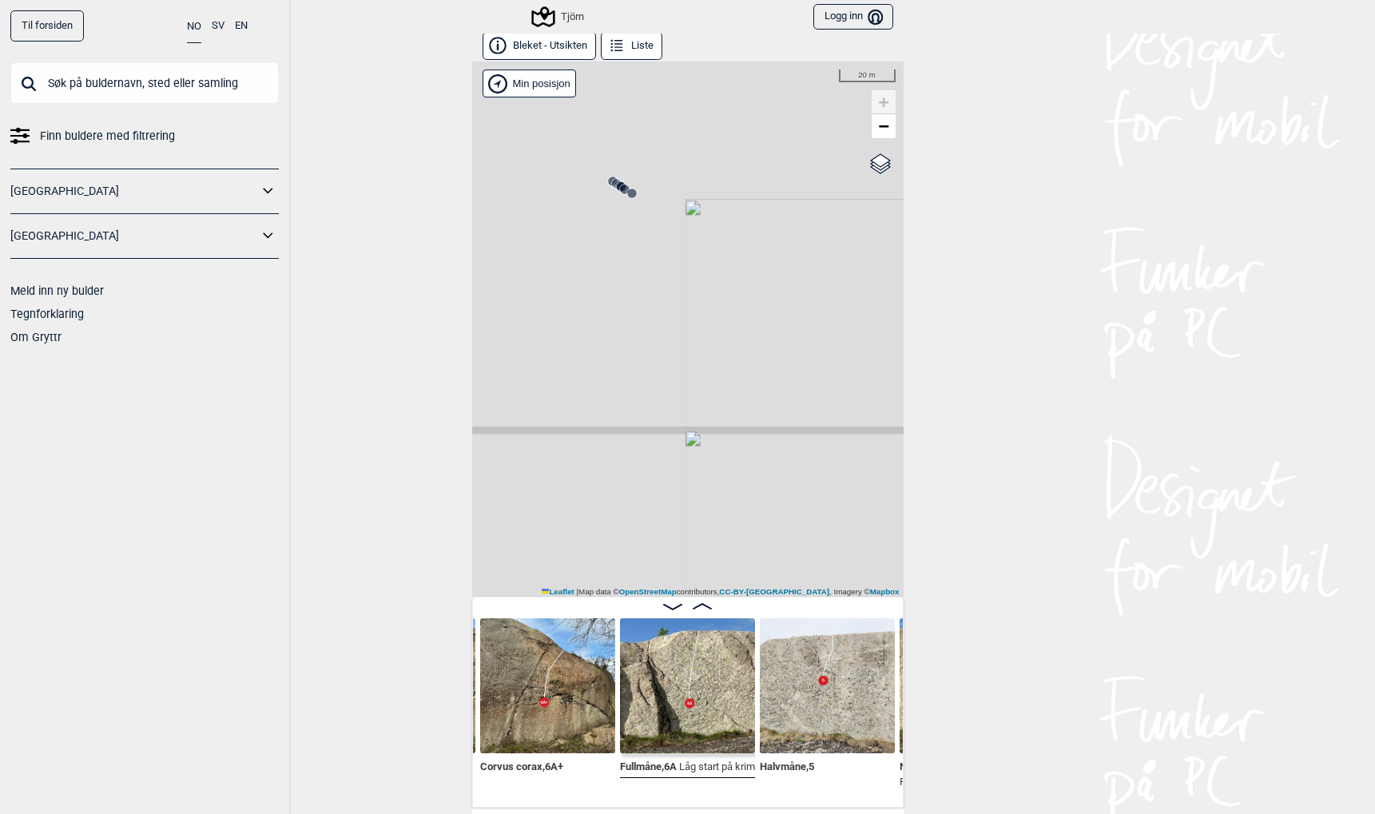
drag, startPoint x: 664, startPoint y: 413, endPoint x: 1172, endPoint y: 520, distance: 519.3
click at [1172, 520] on div "Til forsiden NO SV EN Finn buldere med filtrering [GEOGRAPHIC_DATA] [GEOGRAPHIC…" at bounding box center [687, 407] width 1375 height 814
drag, startPoint x: 718, startPoint y: 498, endPoint x: 1247, endPoint y: 583, distance: 535.8
click at [1246, 585] on div "Til forsiden NO SV EN Finn buldere med filtrering [GEOGRAPHIC_DATA] [GEOGRAPHIC…" at bounding box center [687, 407] width 1375 height 814
click at [559, 527] on circle at bounding box center [559, 530] width 10 height 10
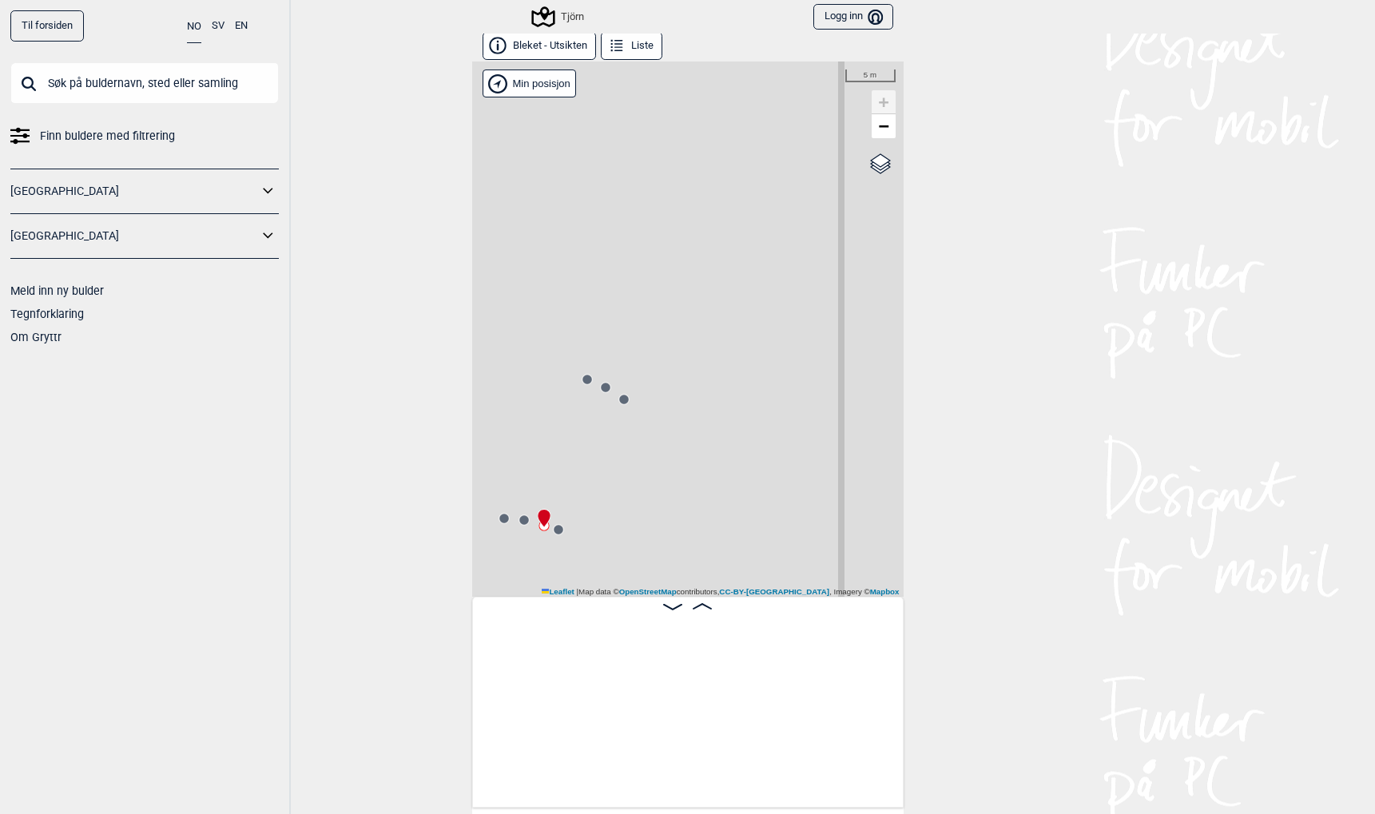
scroll to position [0, 26128]
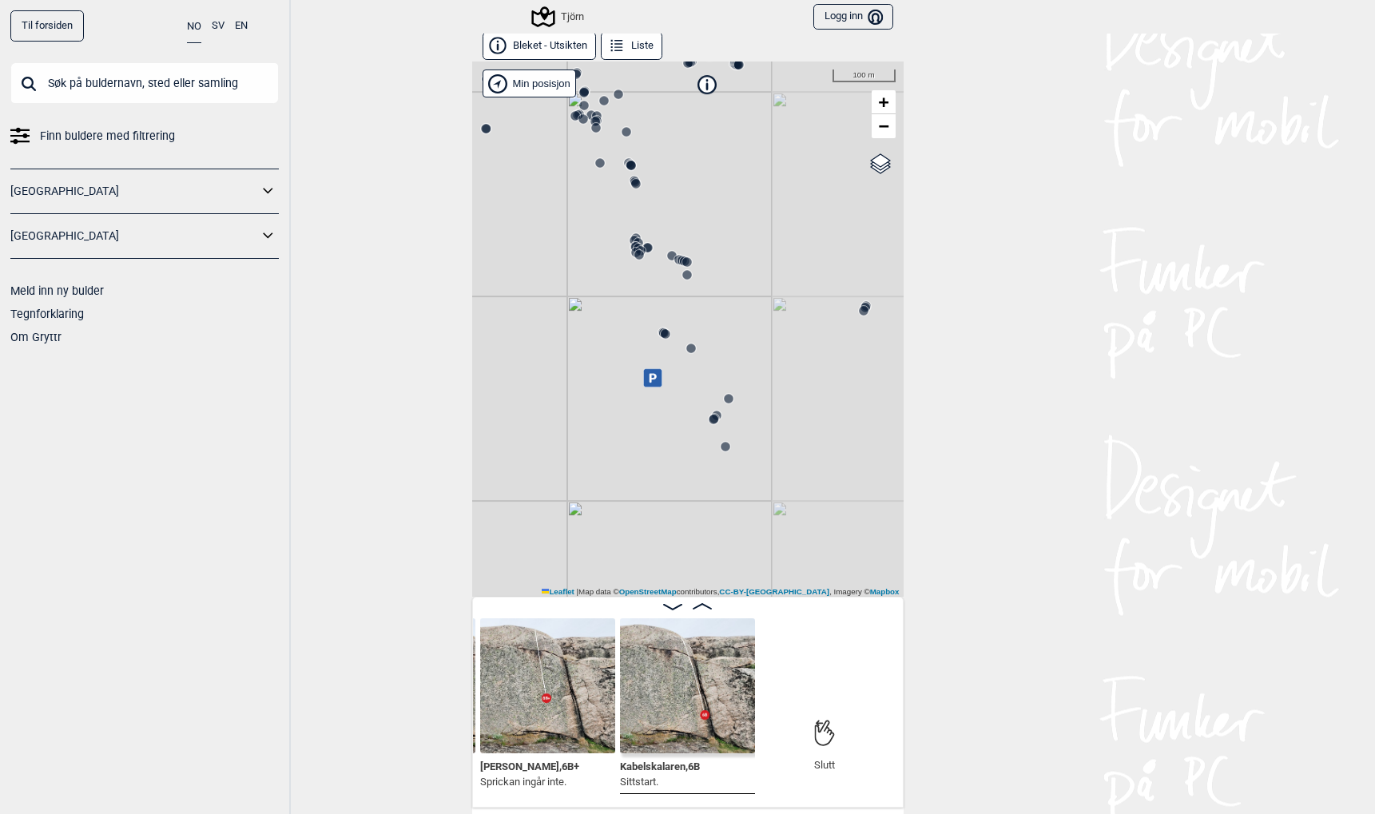
drag, startPoint x: 693, startPoint y: 455, endPoint x: 510, endPoint y: 202, distance: 312.5
click at [510, 202] on div "Tjörn" at bounding box center [687, 329] width 431 height 535
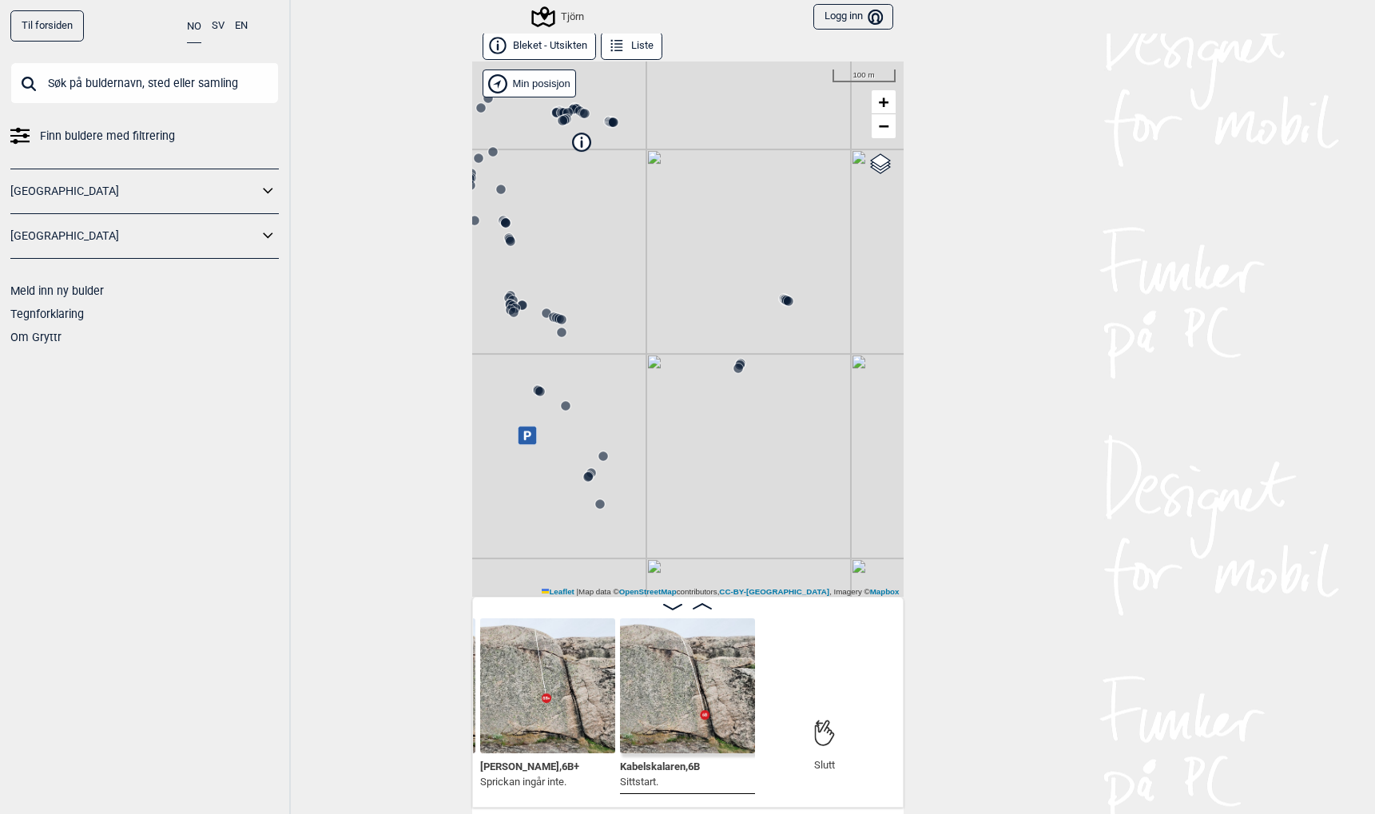
drag, startPoint x: 833, startPoint y: 373, endPoint x: 708, endPoint y: 432, distance: 138.0
click at [708, 432] on div "Tjörn" at bounding box center [687, 329] width 431 height 535
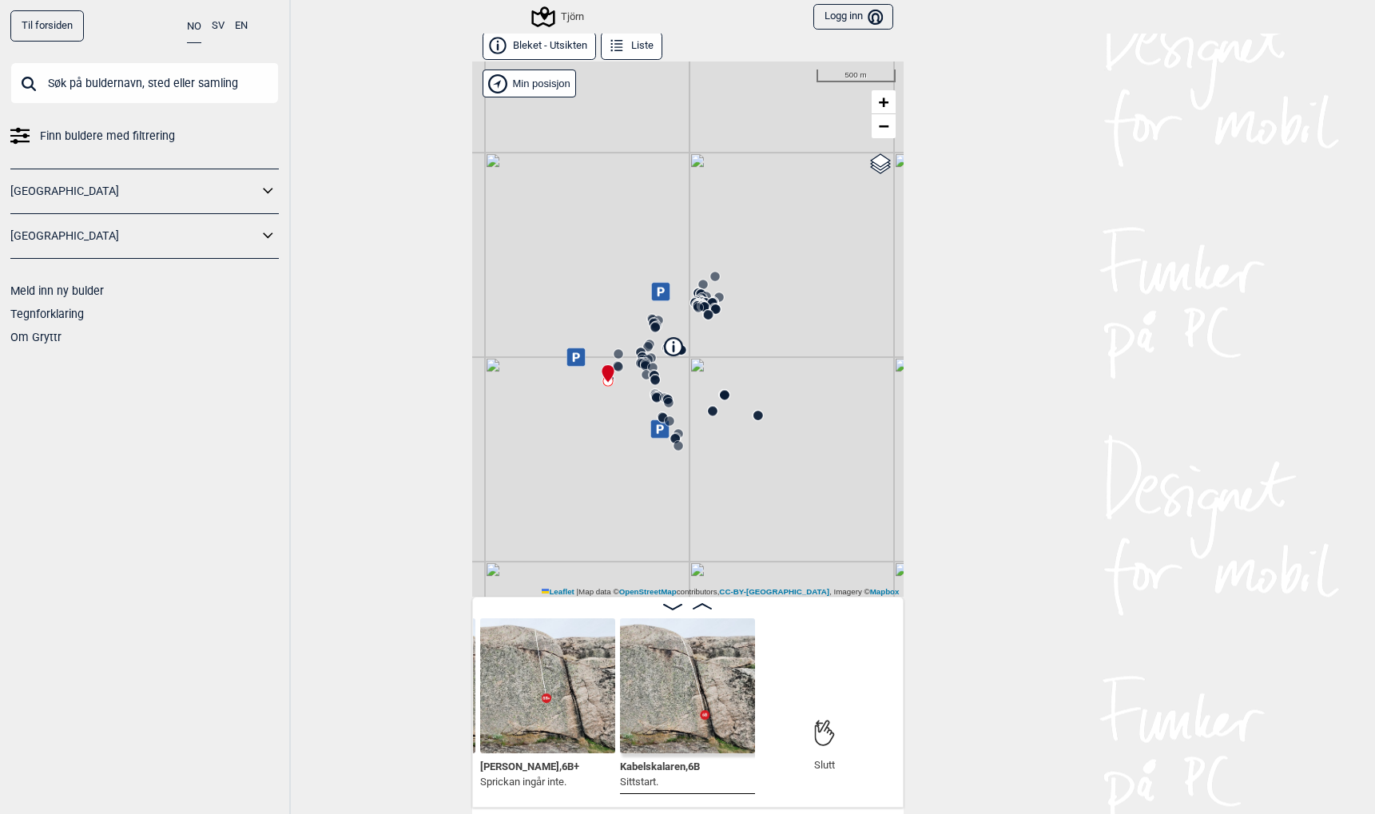
click at [41, 22] on link "Til forsiden" at bounding box center [47, 25] width 74 height 31
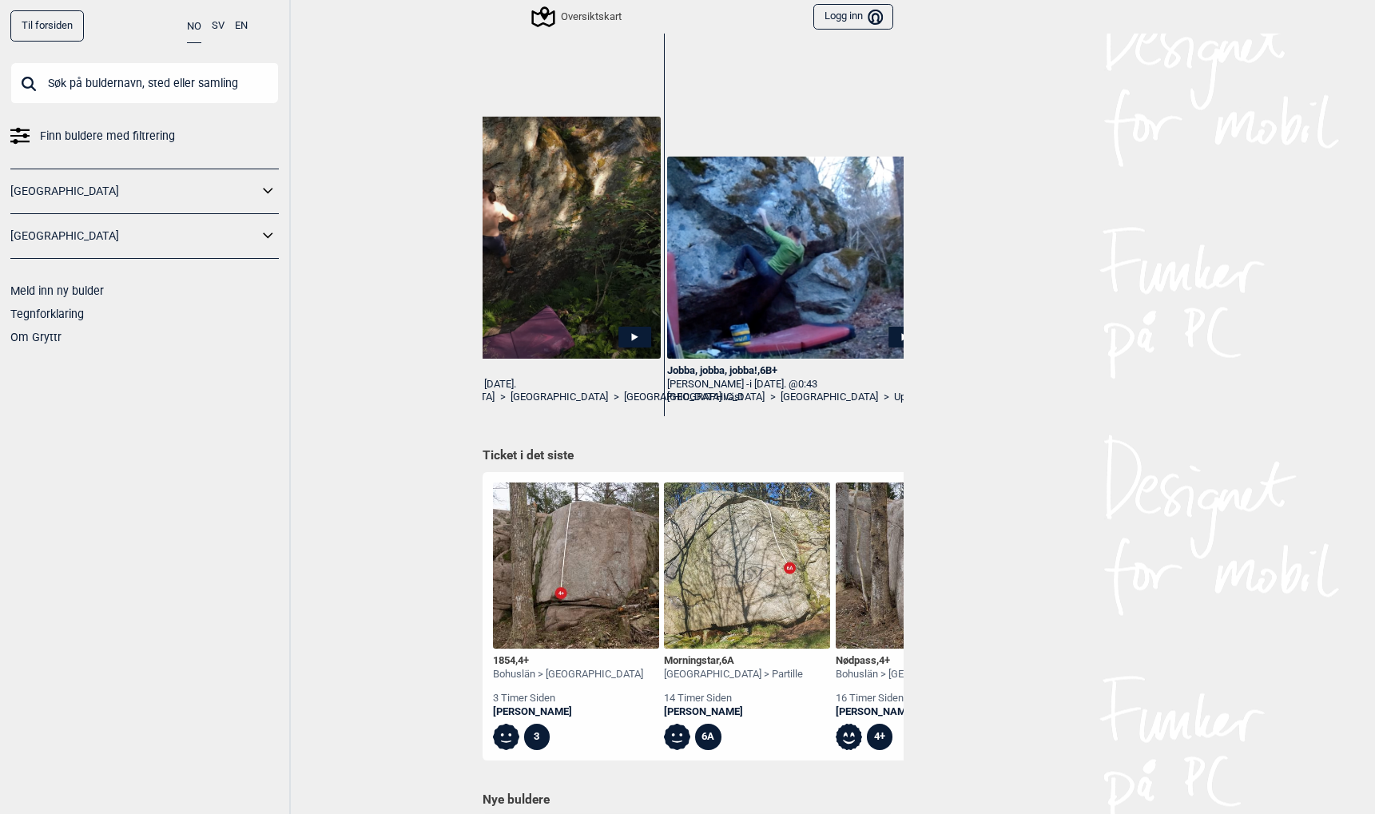
scroll to position [0, 3060]
drag, startPoint x: 753, startPoint y: 387, endPoint x: 669, endPoint y: 384, distance: 84.7
click at [669, 384] on div "[PERSON_NAME] - i [DATE]. @0:43" at bounding box center [797, 385] width 263 height 14
copy div "[PERSON_NAME]"
